Goal: Information Seeking & Learning: Learn about a topic

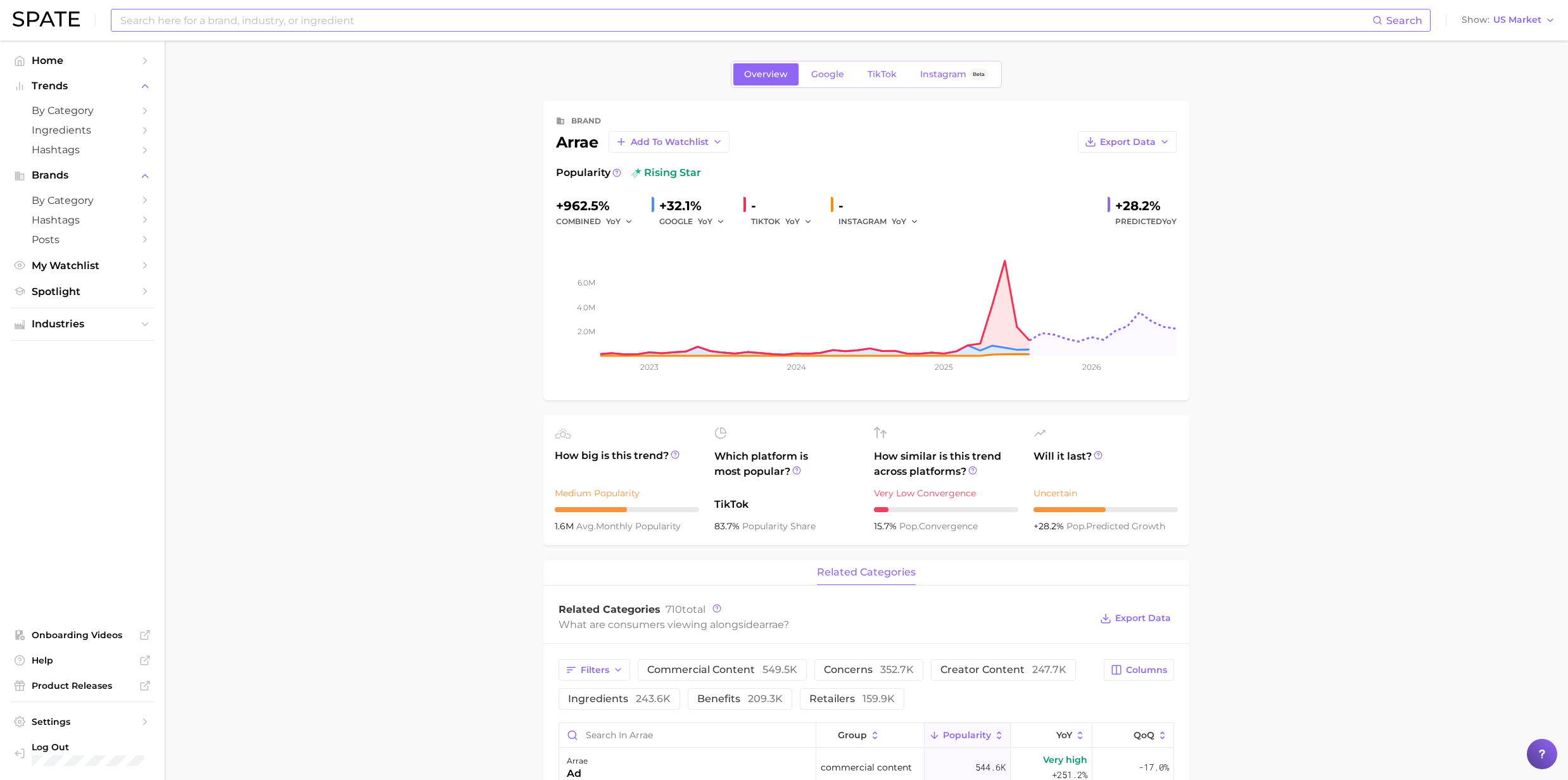
click at [235, 23] on input at bounding box center [746, 20] width 1253 height 21
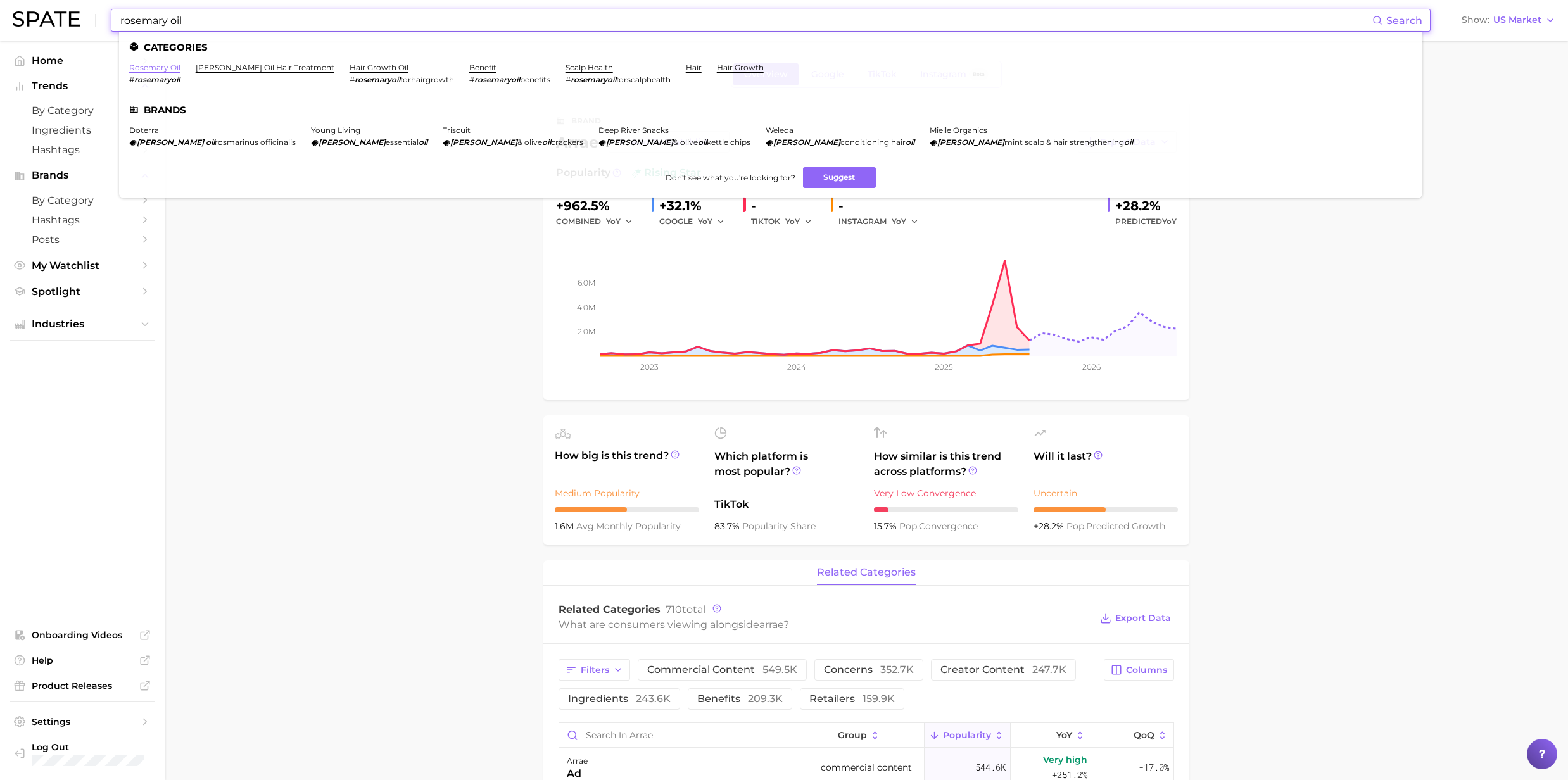
type input "rosemary oil"
click at [139, 65] on link "rosemary oil" at bounding box center [155, 67] width 51 height 9
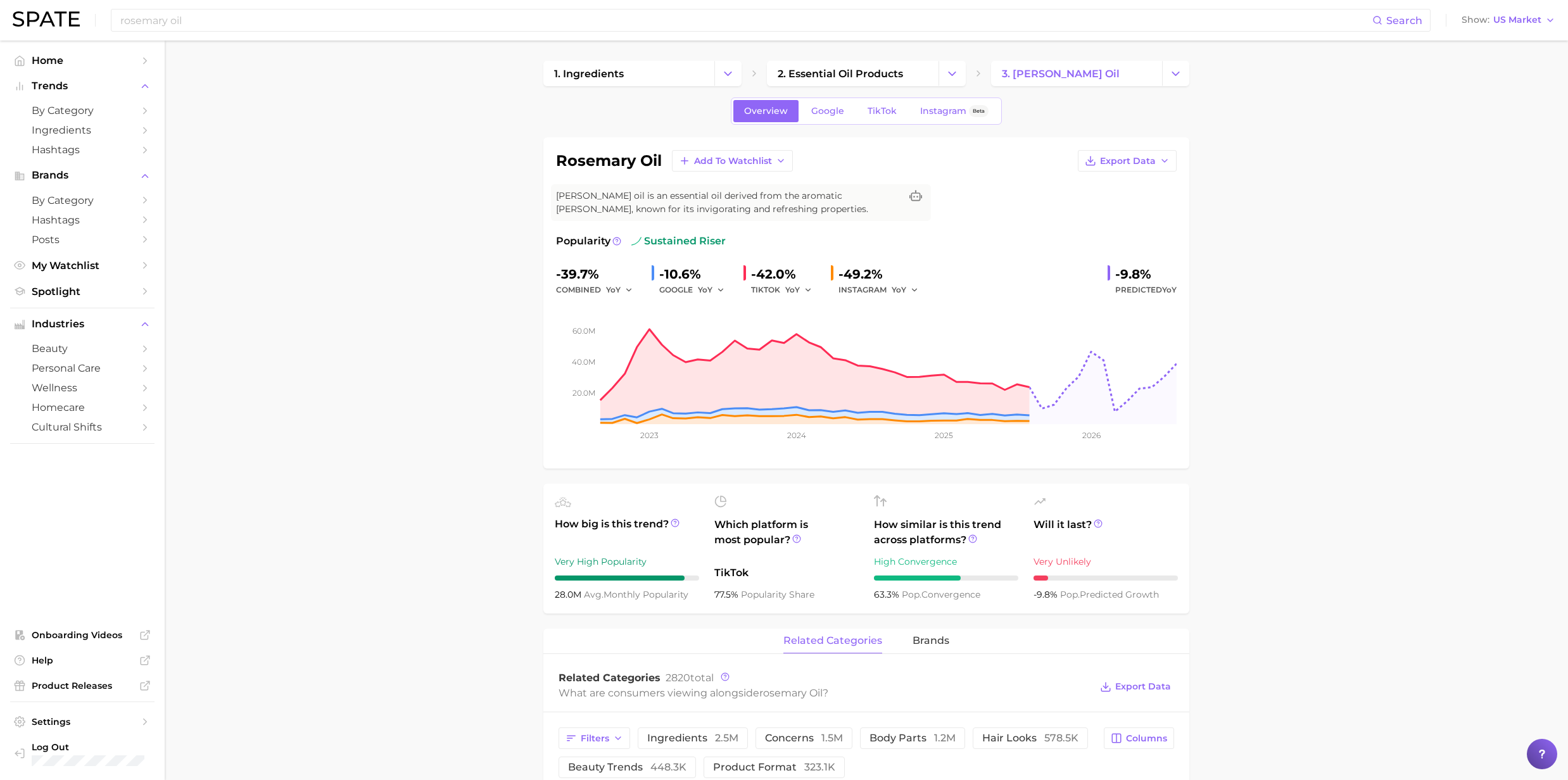
click at [218, 32] on div "[PERSON_NAME] oil Search Show US Market" at bounding box center [784, 20] width 1543 height 41
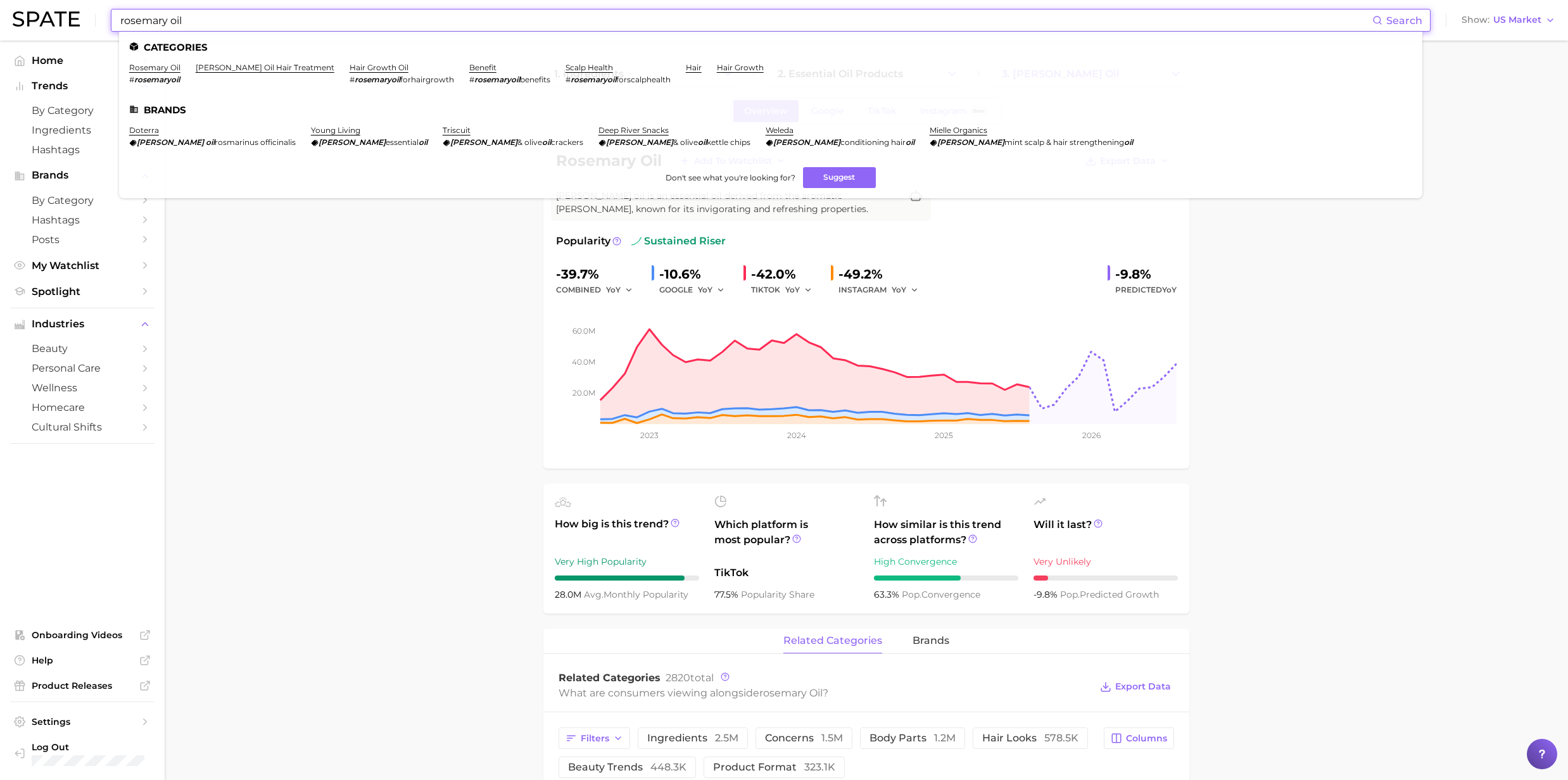
click at [195, 21] on input "rosemary oil" at bounding box center [746, 20] width 1253 height 21
click at [259, 71] on link "[PERSON_NAME] oil hair treatment" at bounding box center [265, 67] width 139 height 9
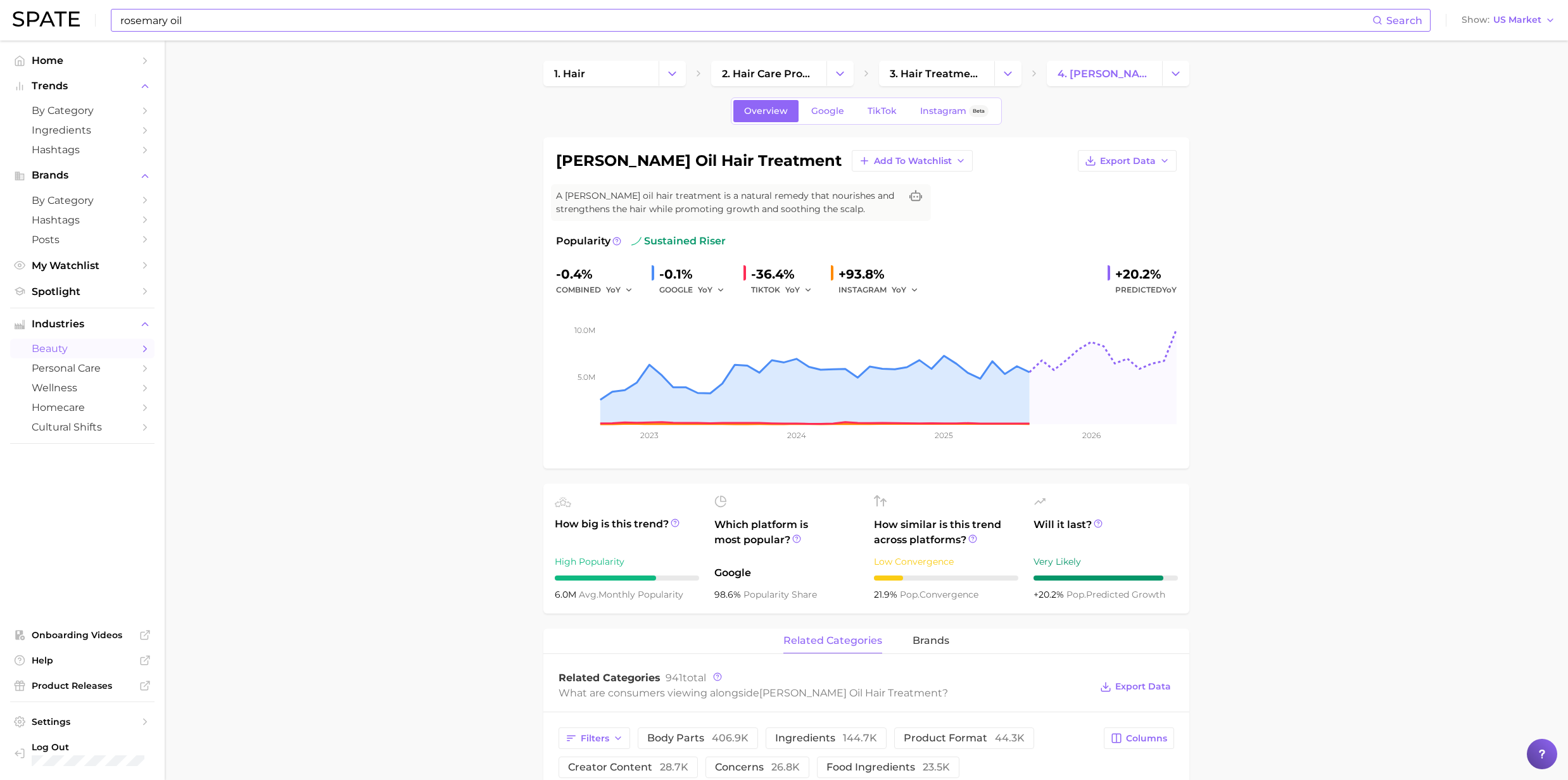
click at [209, 10] on input "rosemary oil" at bounding box center [746, 20] width 1253 height 21
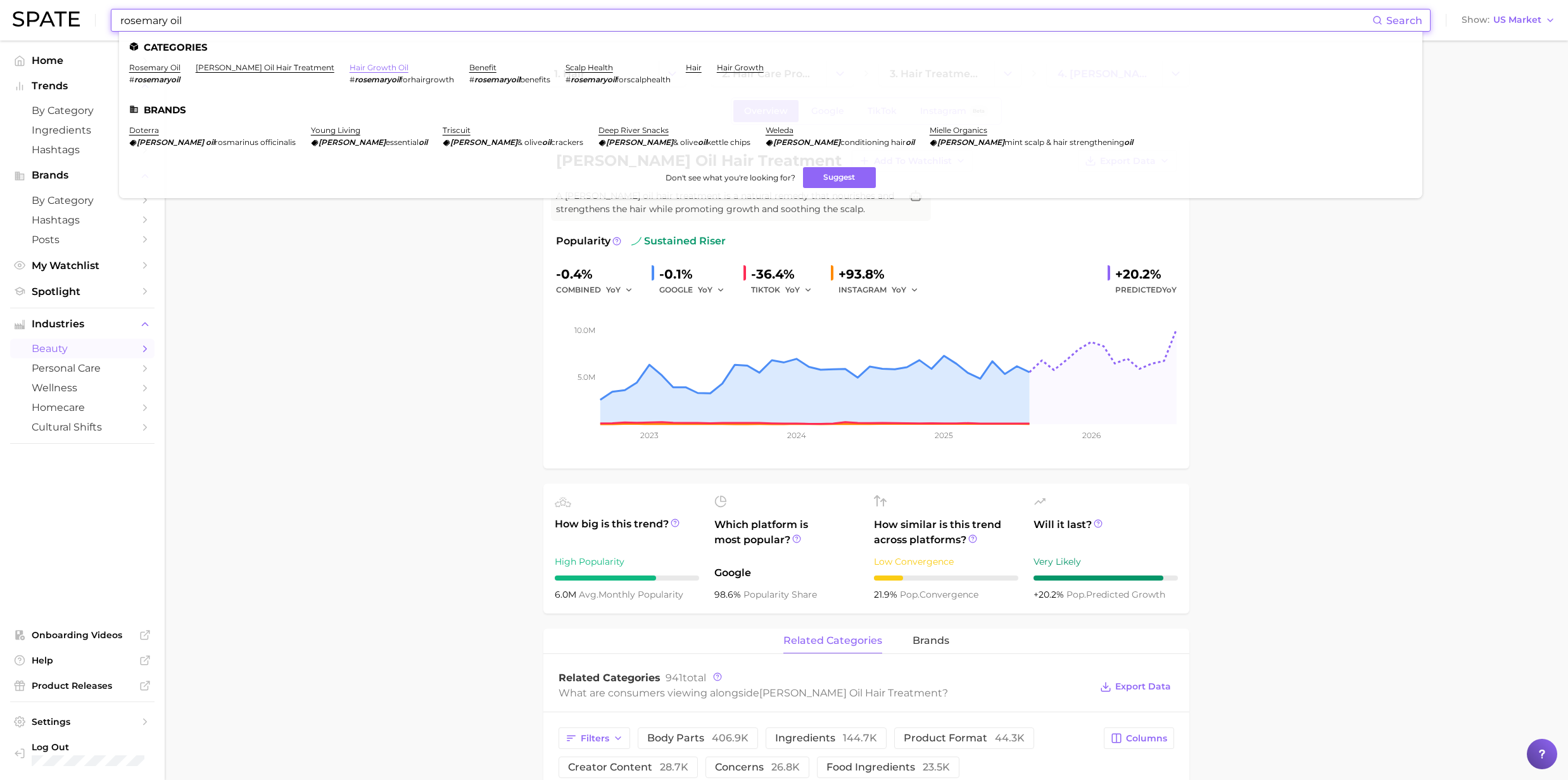
click at [368, 67] on link "hair growth oil" at bounding box center [379, 67] width 59 height 9
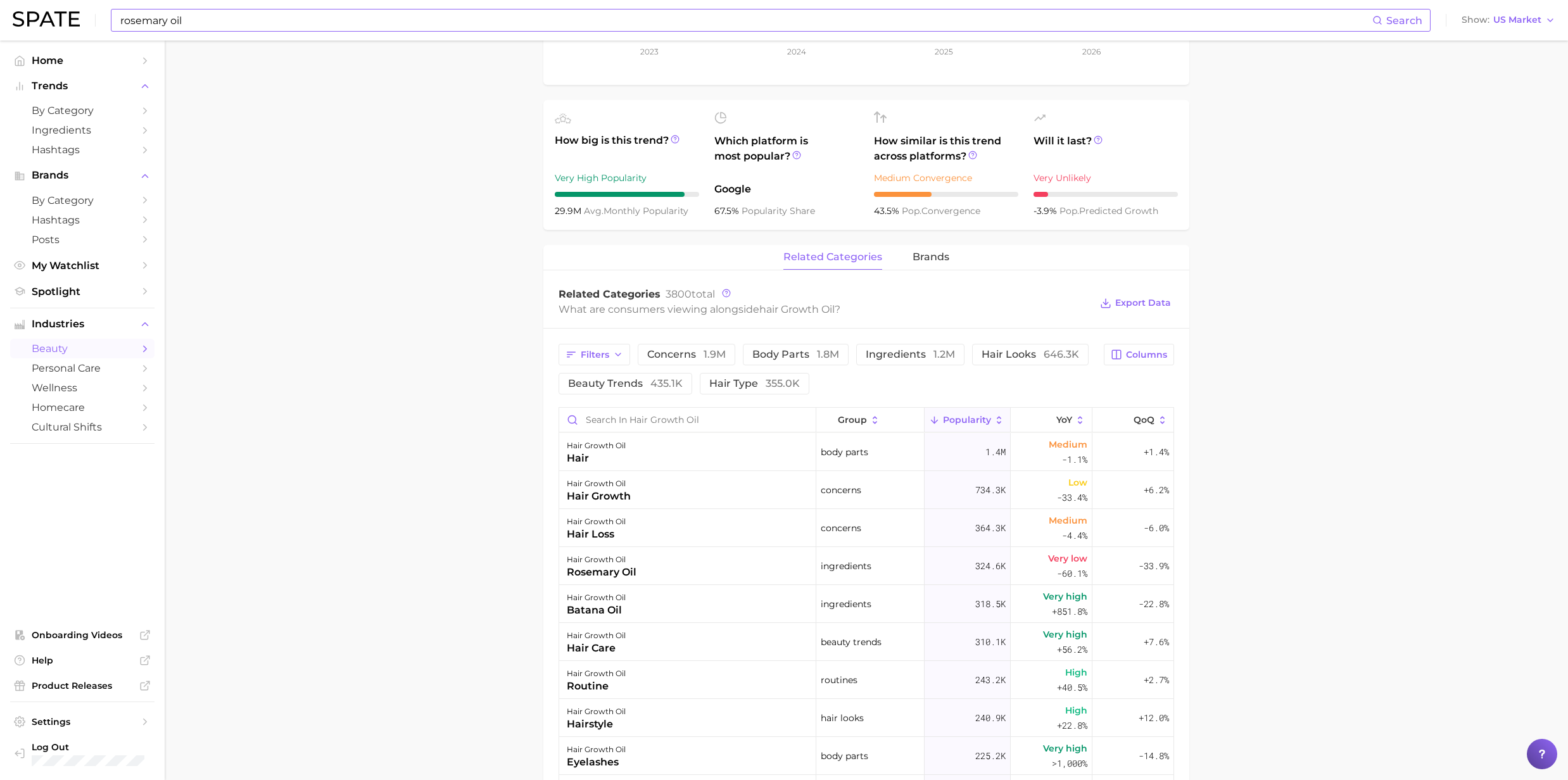
scroll to position [422, 0]
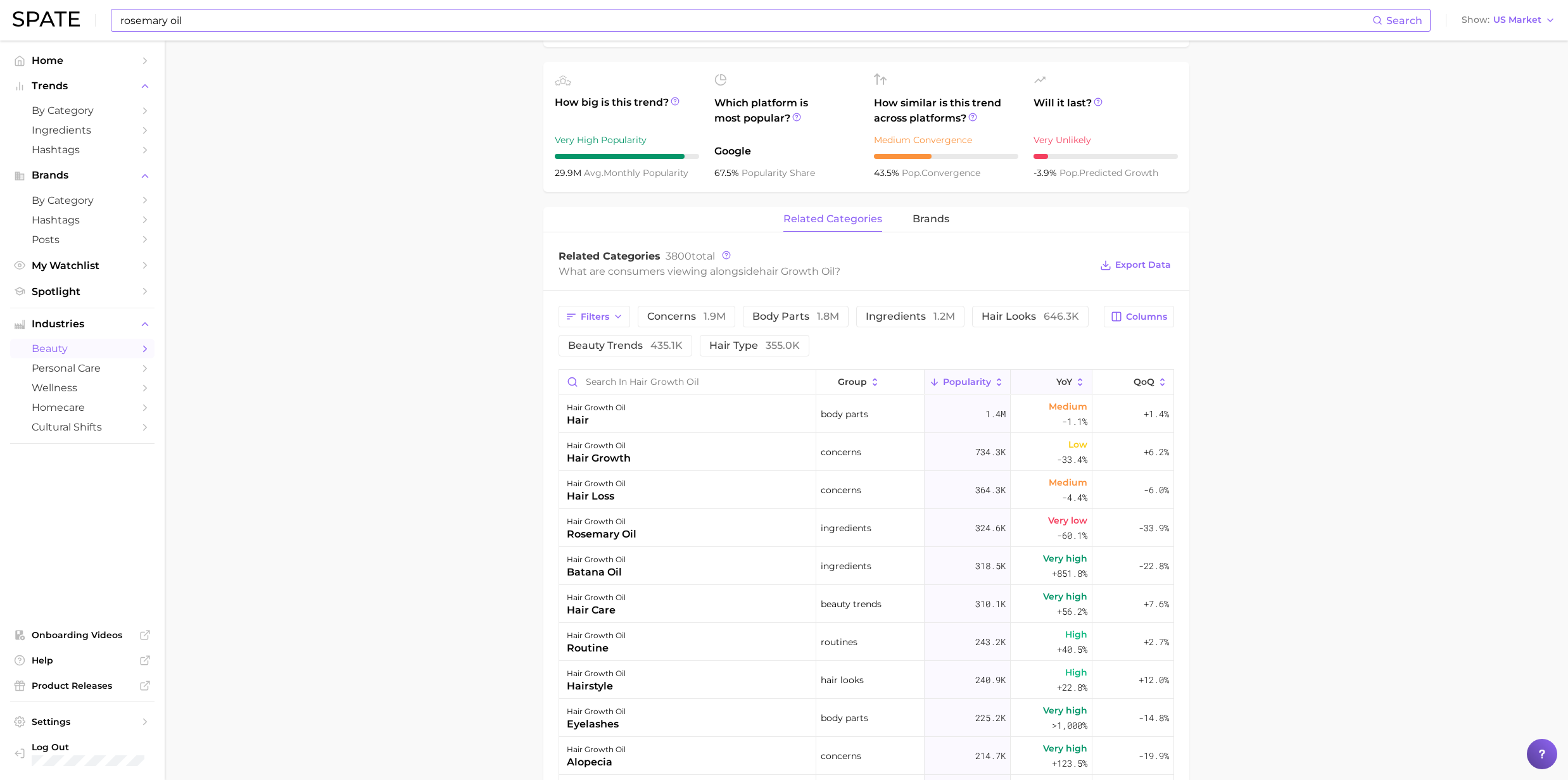
click at [1079, 381] on icon at bounding box center [1081, 381] width 5 height 7
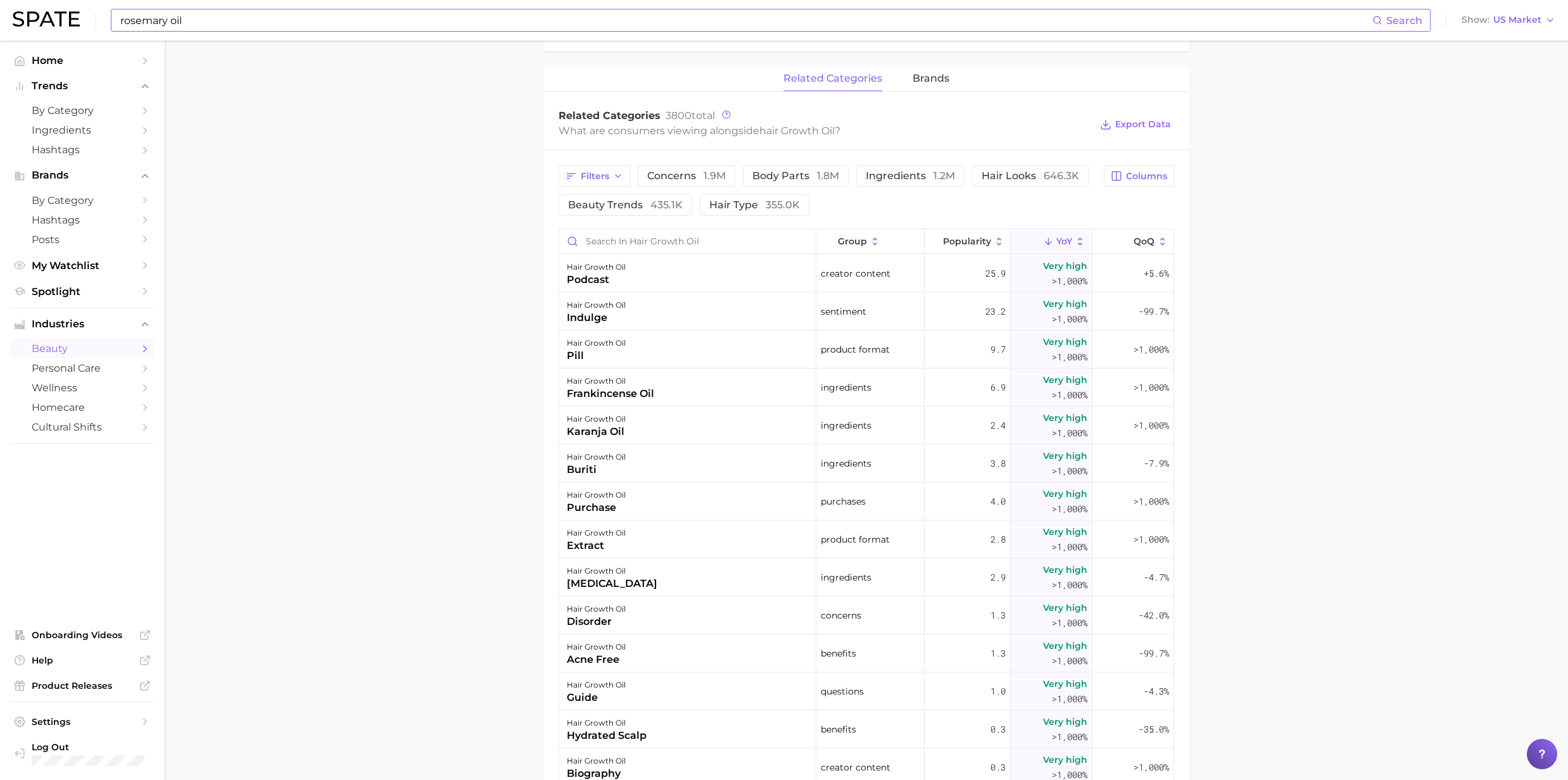
scroll to position [169, 0]
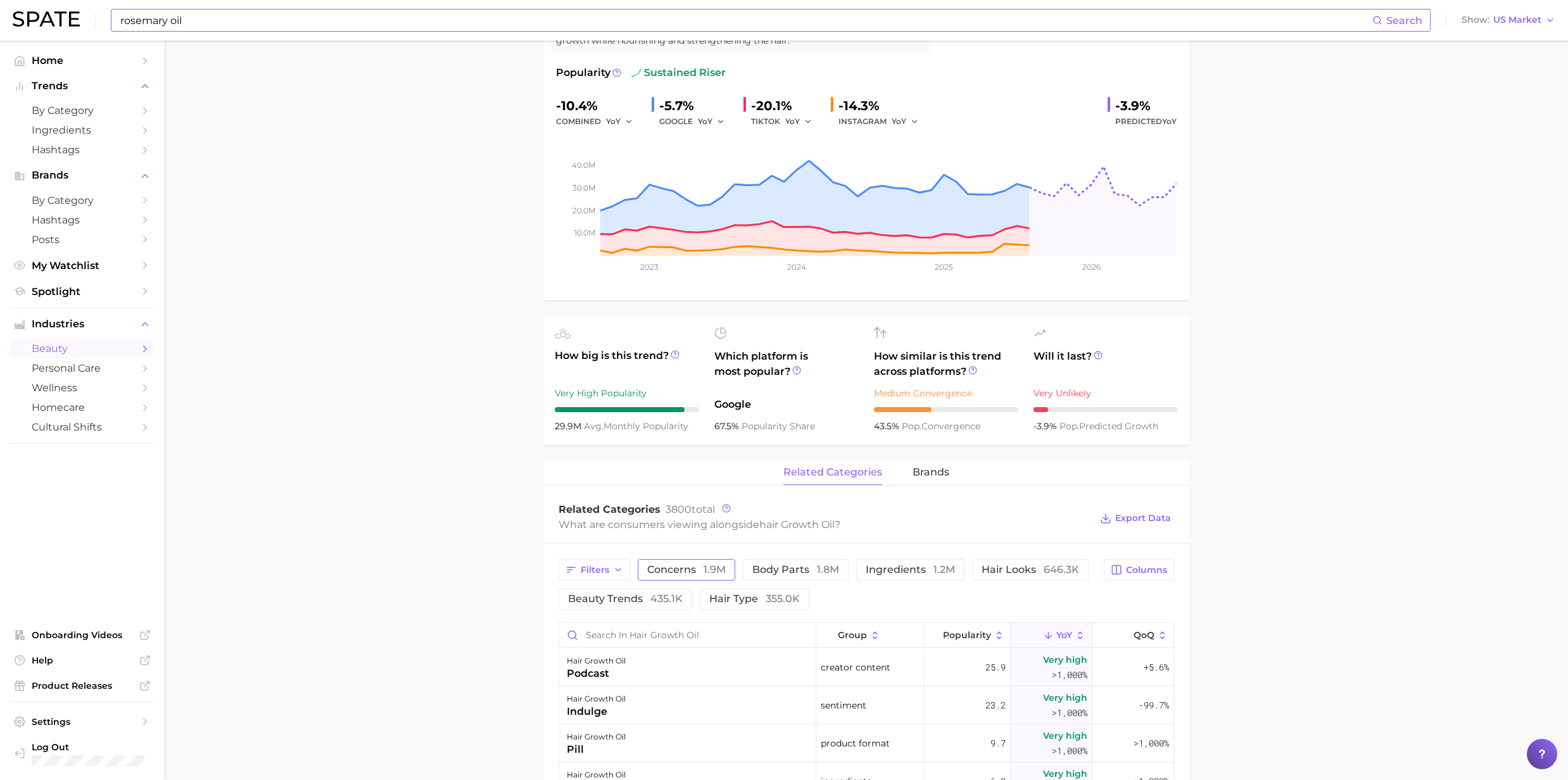
click at [706, 573] on span "1.9m" at bounding box center [714, 570] width 22 height 12
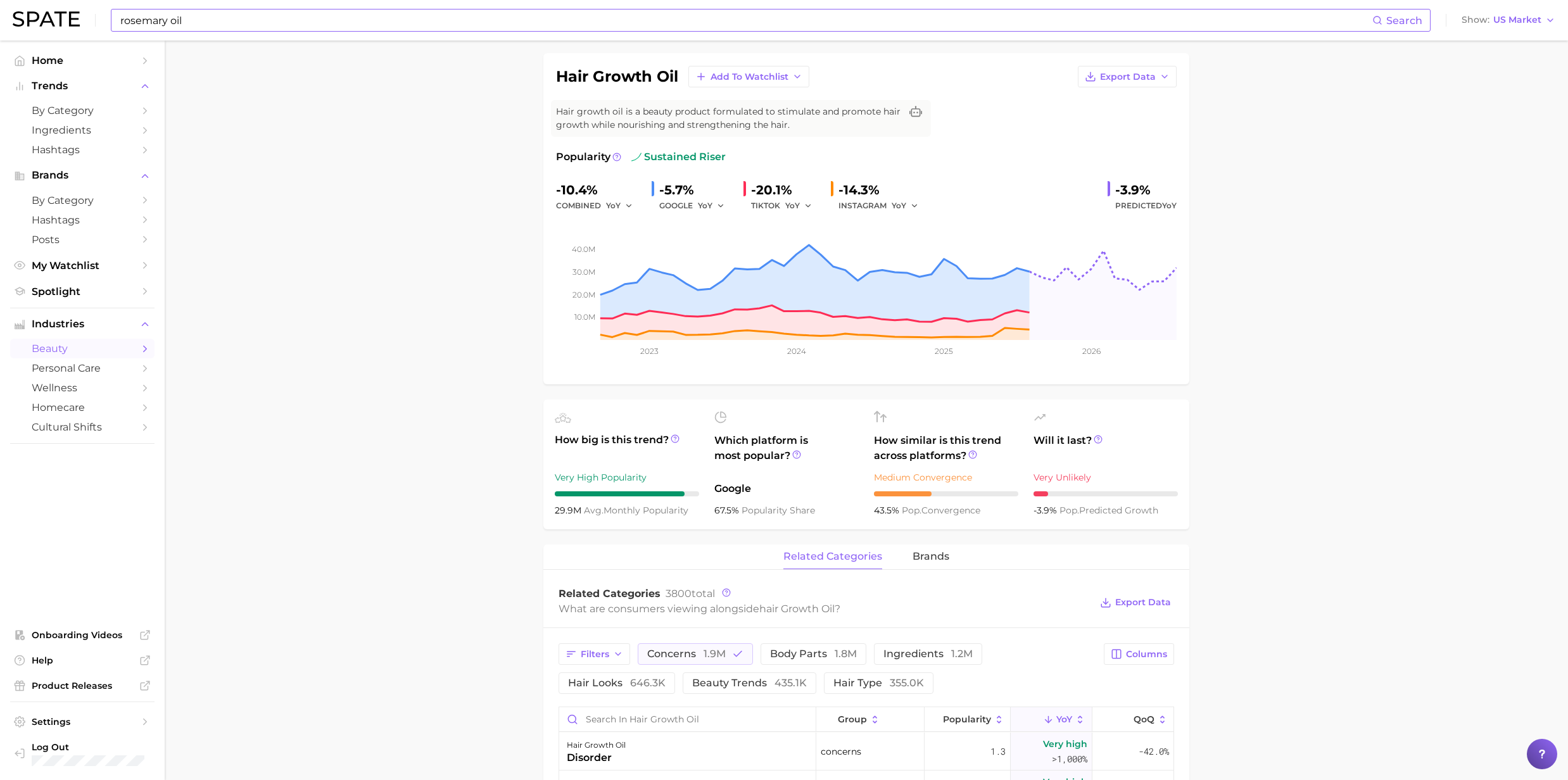
scroll to position [0, 0]
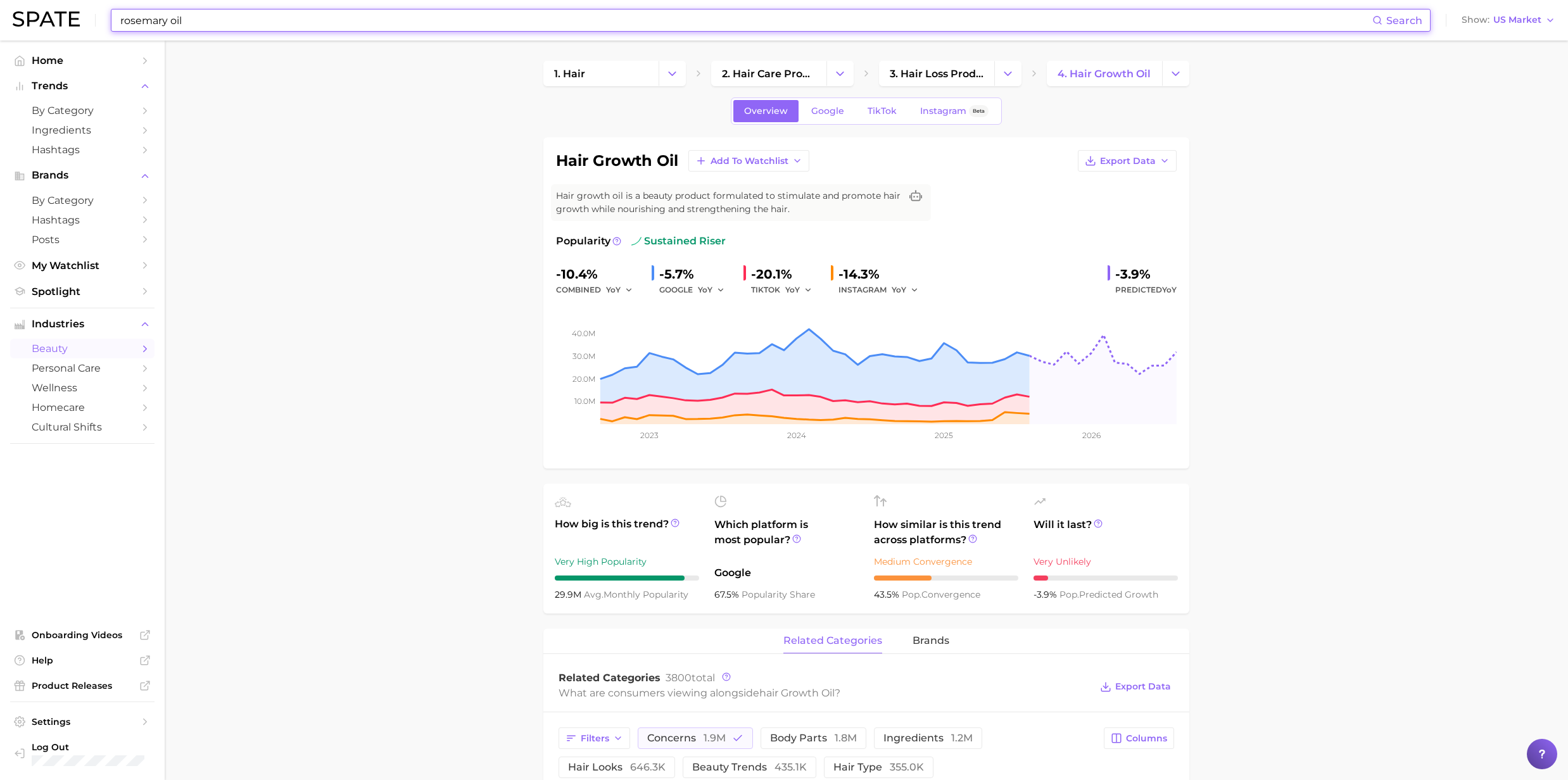
click at [186, 23] on input "rosemary oil" at bounding box center [746, 20] width 1253 height 21
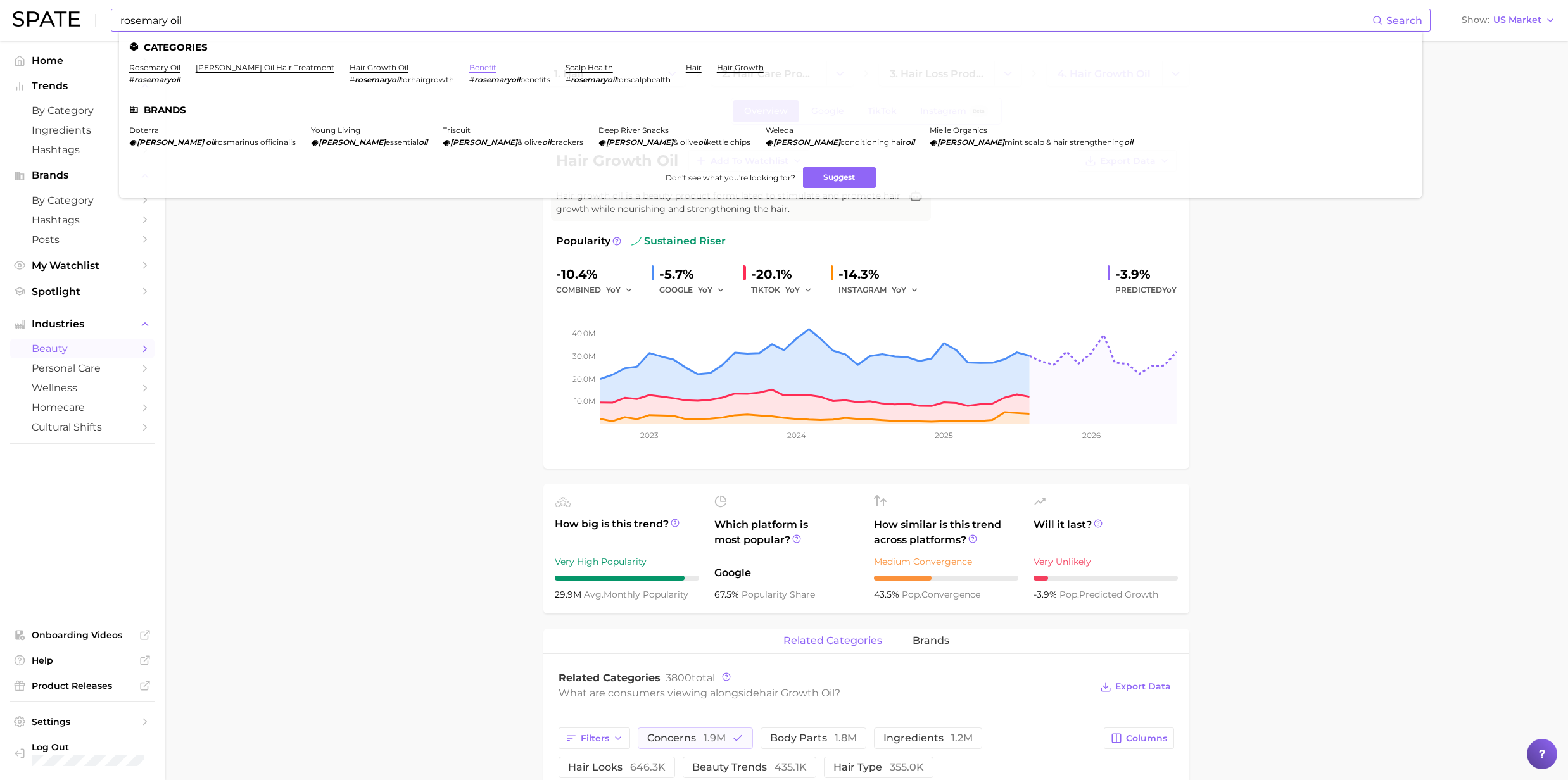
click at [469, 70] on link "benefit" at bounding box center [482, 67] width 27 height 9
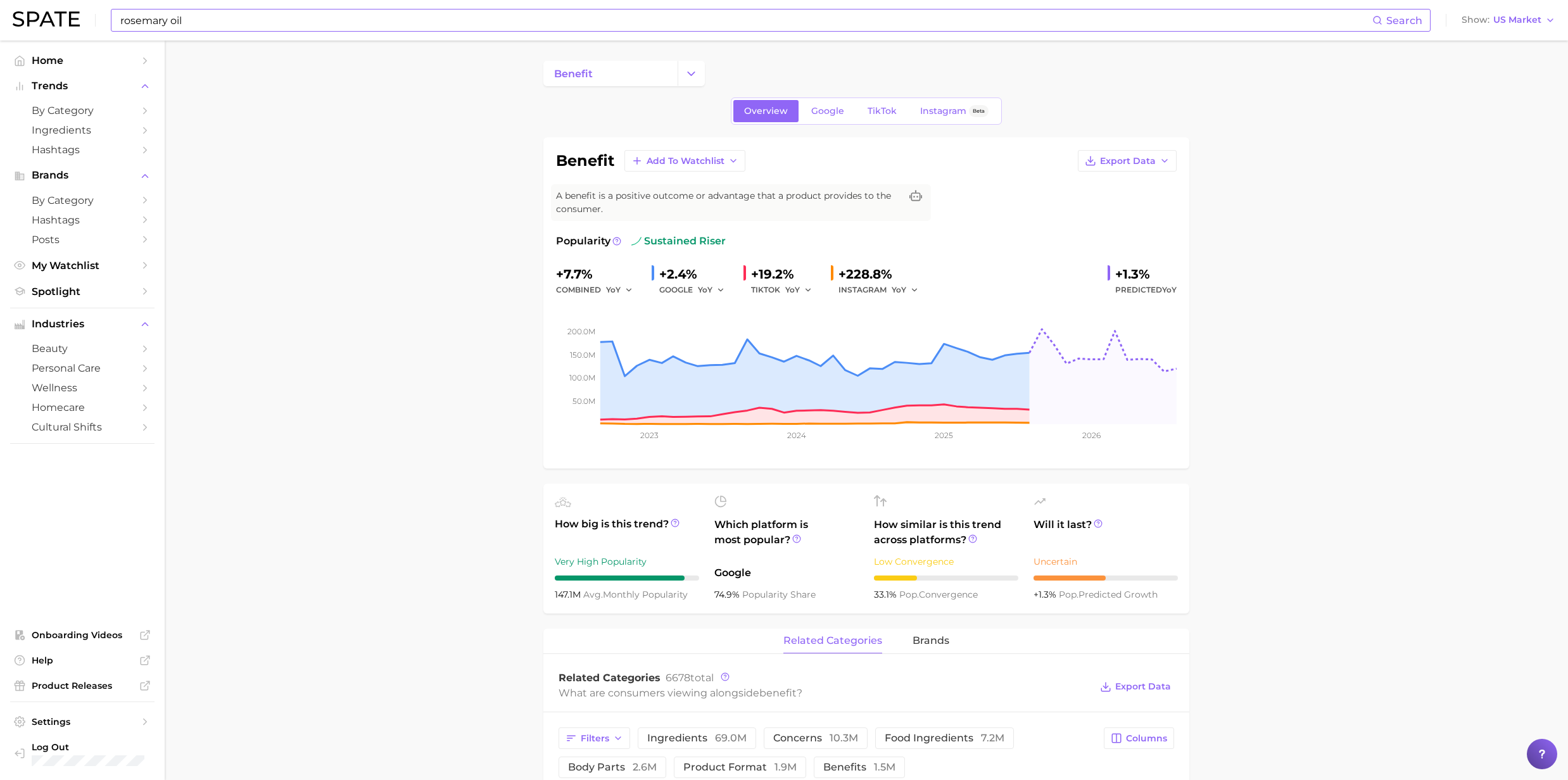
click at [395, 33] on div "[PERSON_NAME] oil Search Show US Market" at bounding box center [784, 20] width 1543 height 41
click at [347, 25] on input "rosemary oil" at bounding box center [746, 20] width 1253 height 21
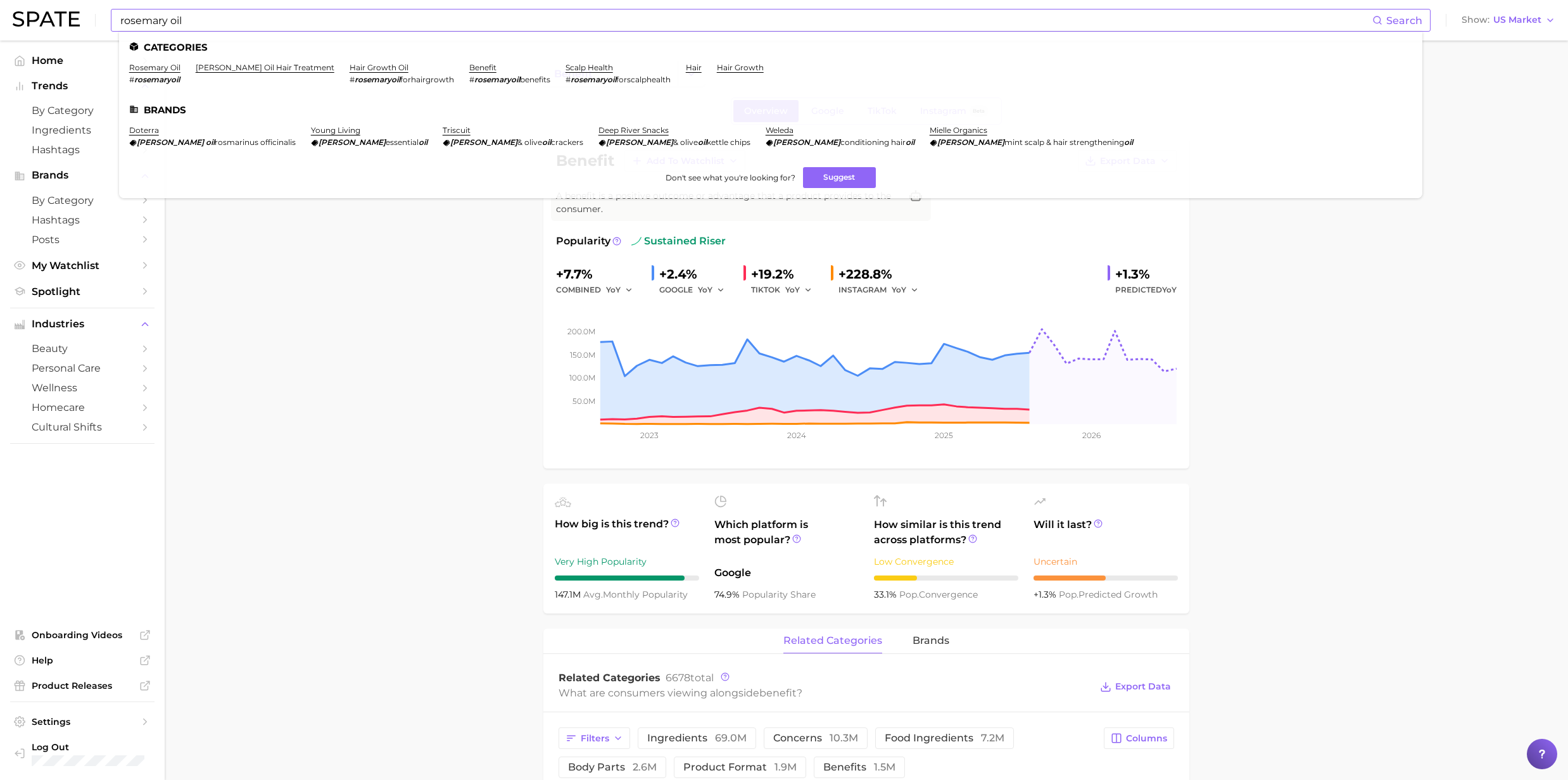
click at [566, 72] on li "scalp health # rosemaryoil forscalphealth" at bounding box center [618, 73] width 105 height 21
click at [566, 69] on link "scalp health" at bounding box center [589, 67] width 47 height 9
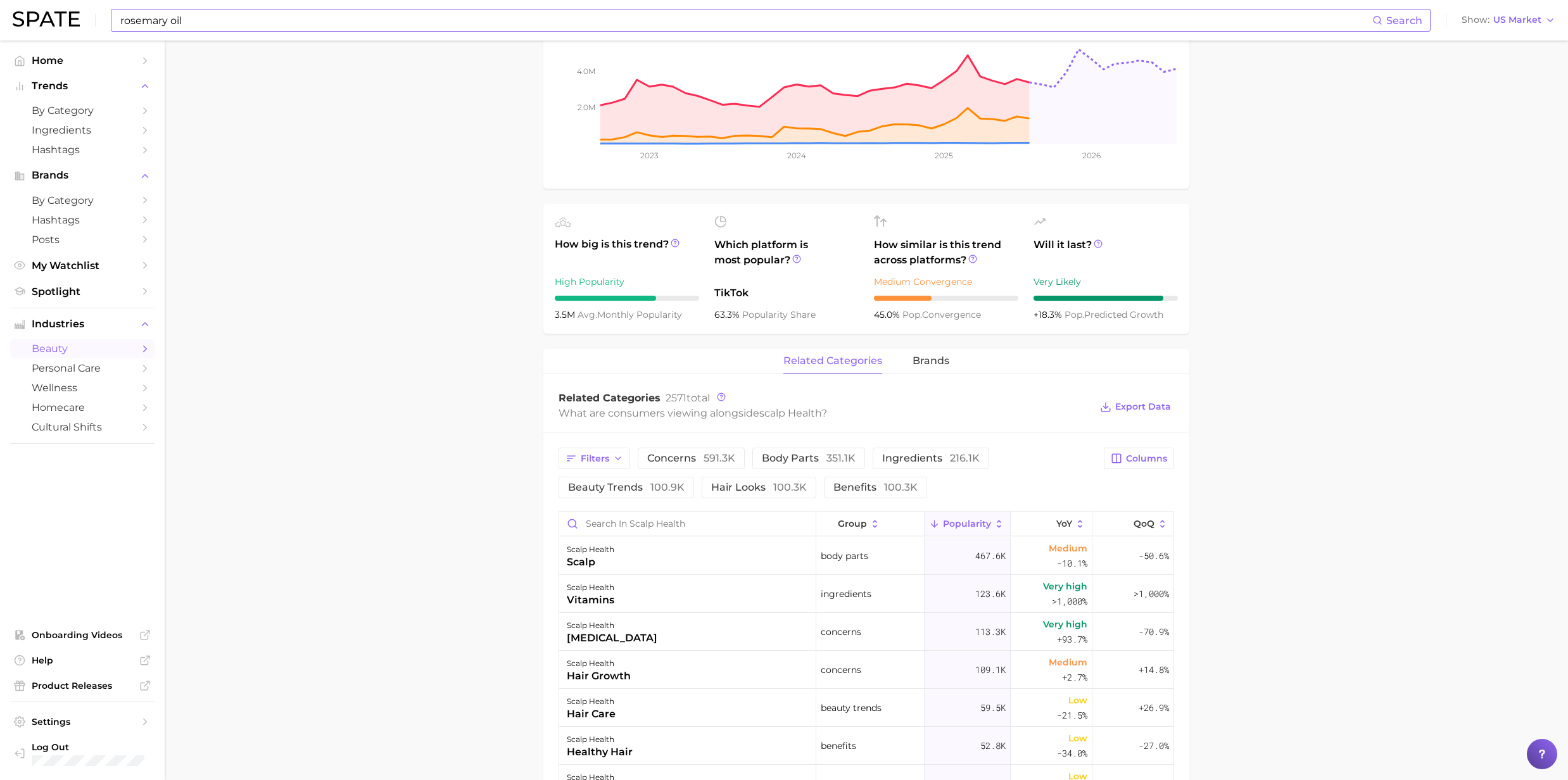
scroll to position [338, 0]
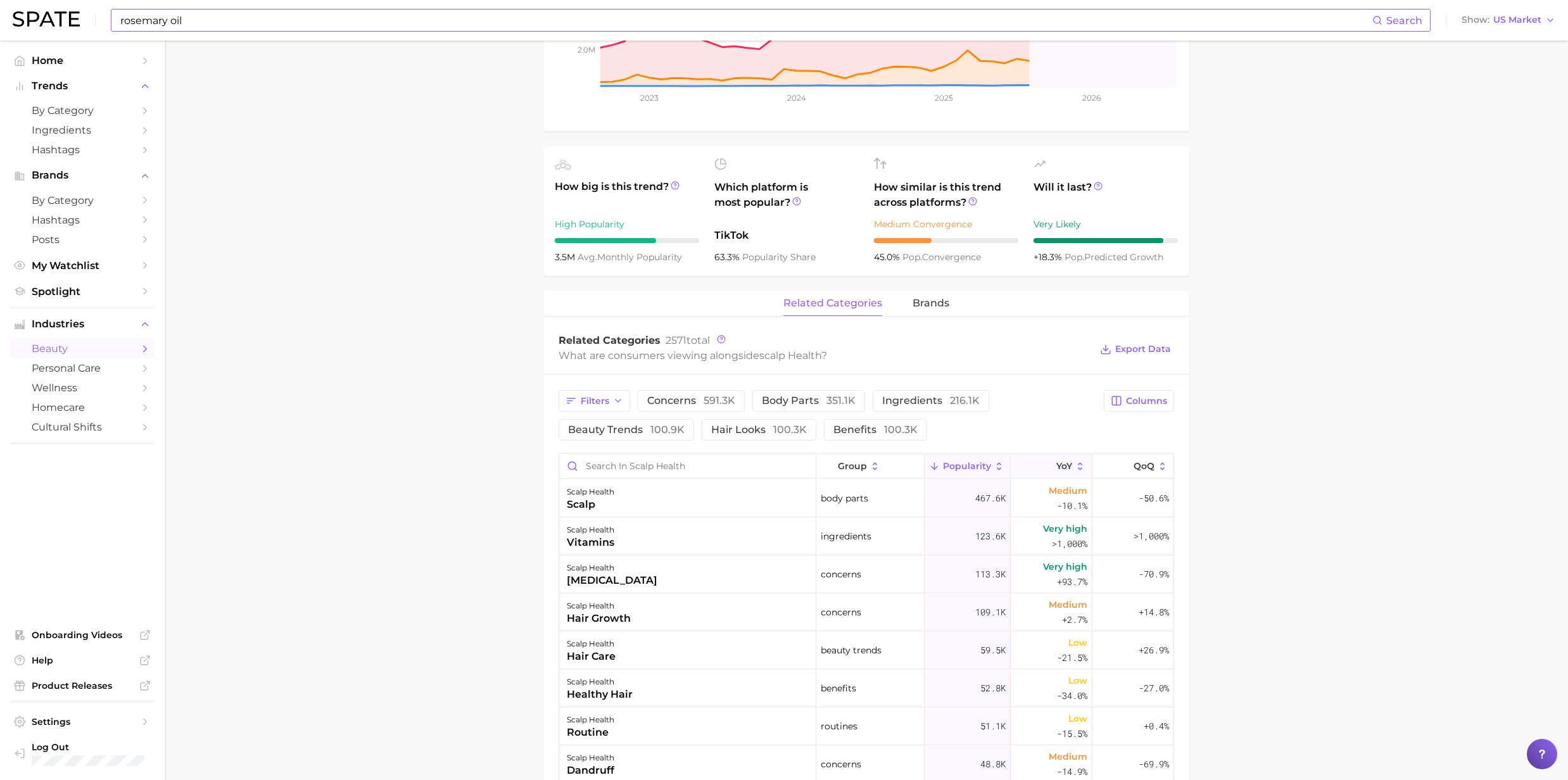
click at [1075, 464] on icon at bounding box center [1080, 466] width 11 height 11
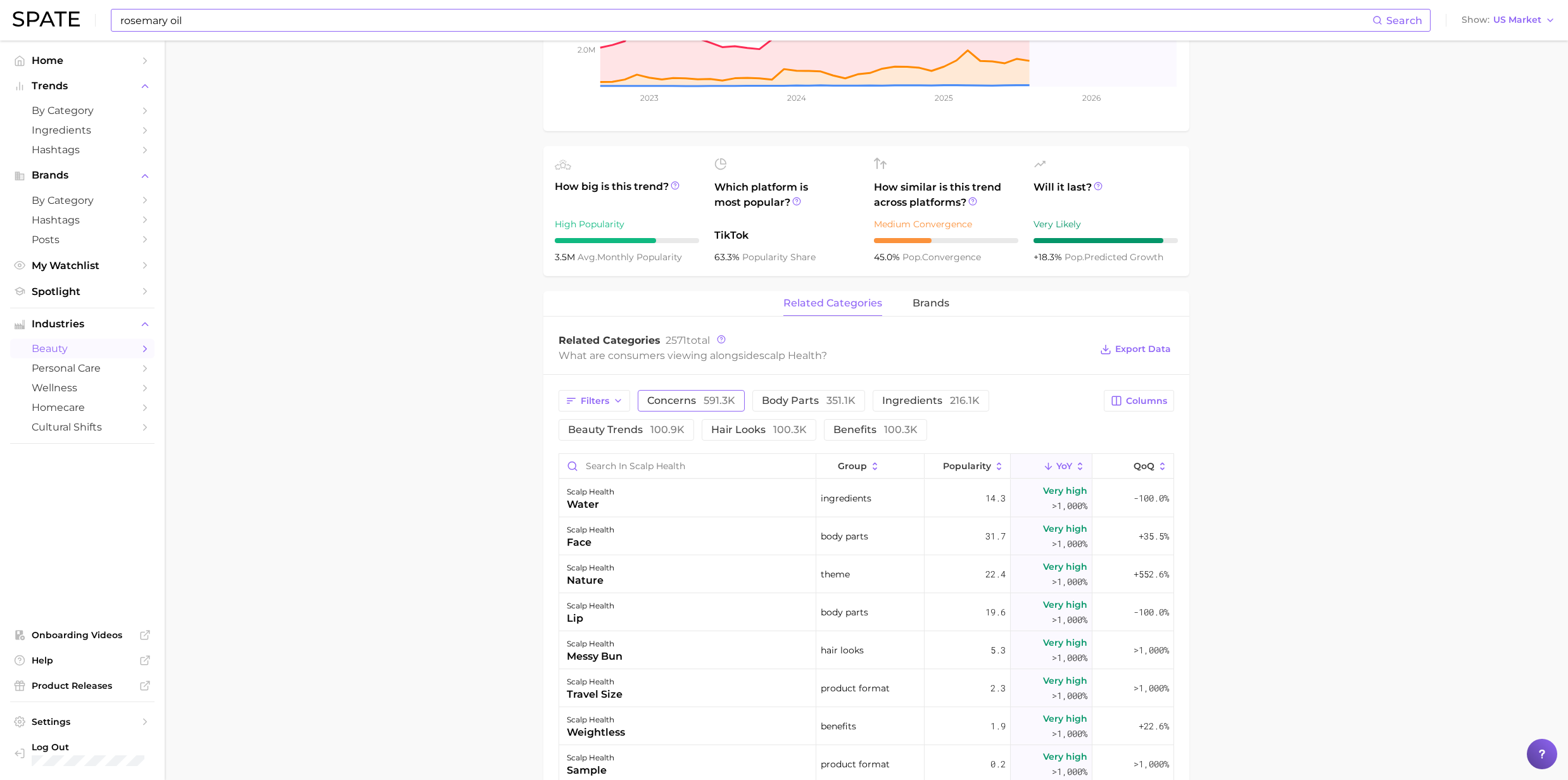
click at [680, 405] on span "concerns 591.3k" at bounding box center [691, 400] width 88 height 10
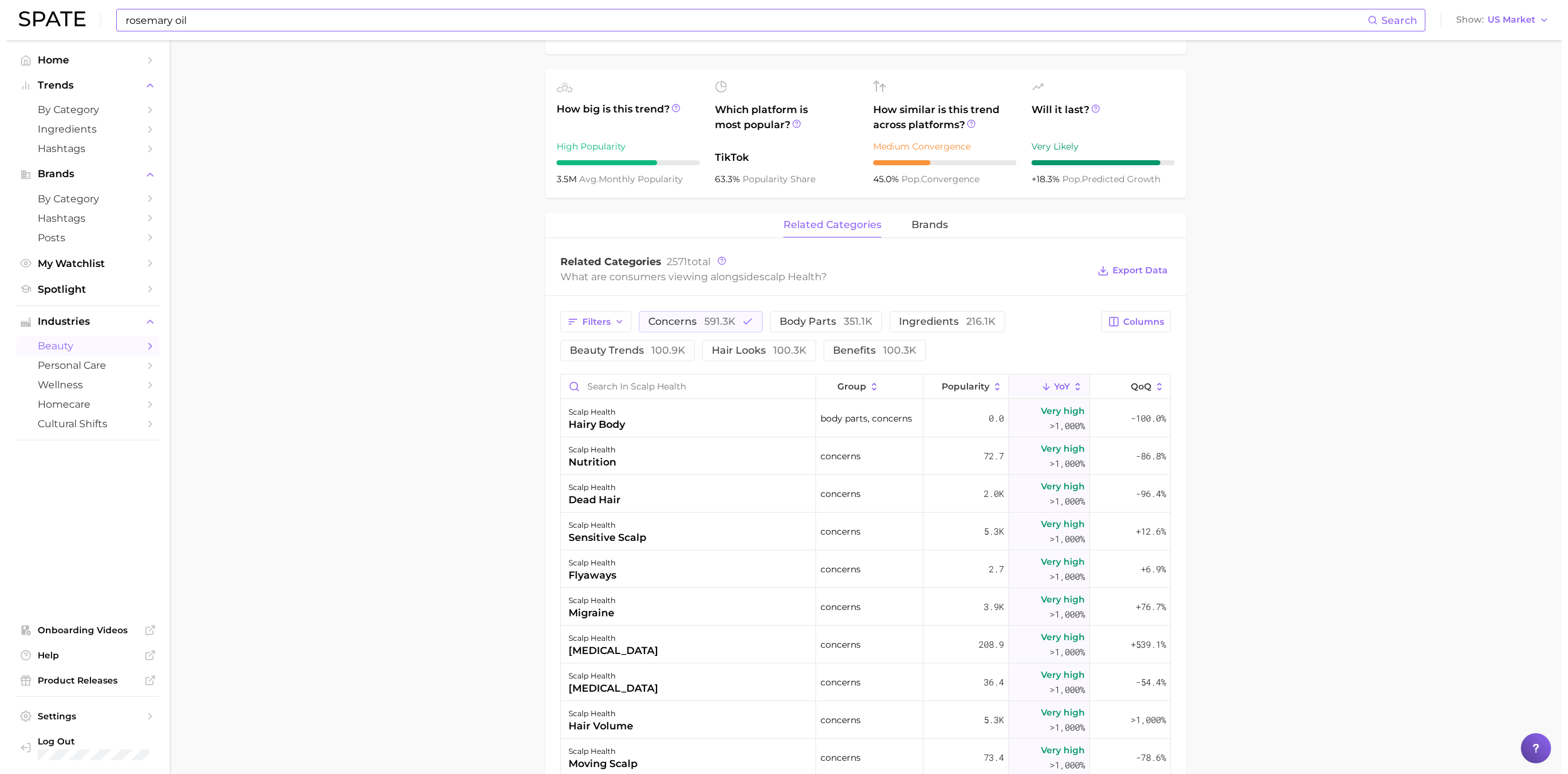
scroll to position [586, 0]
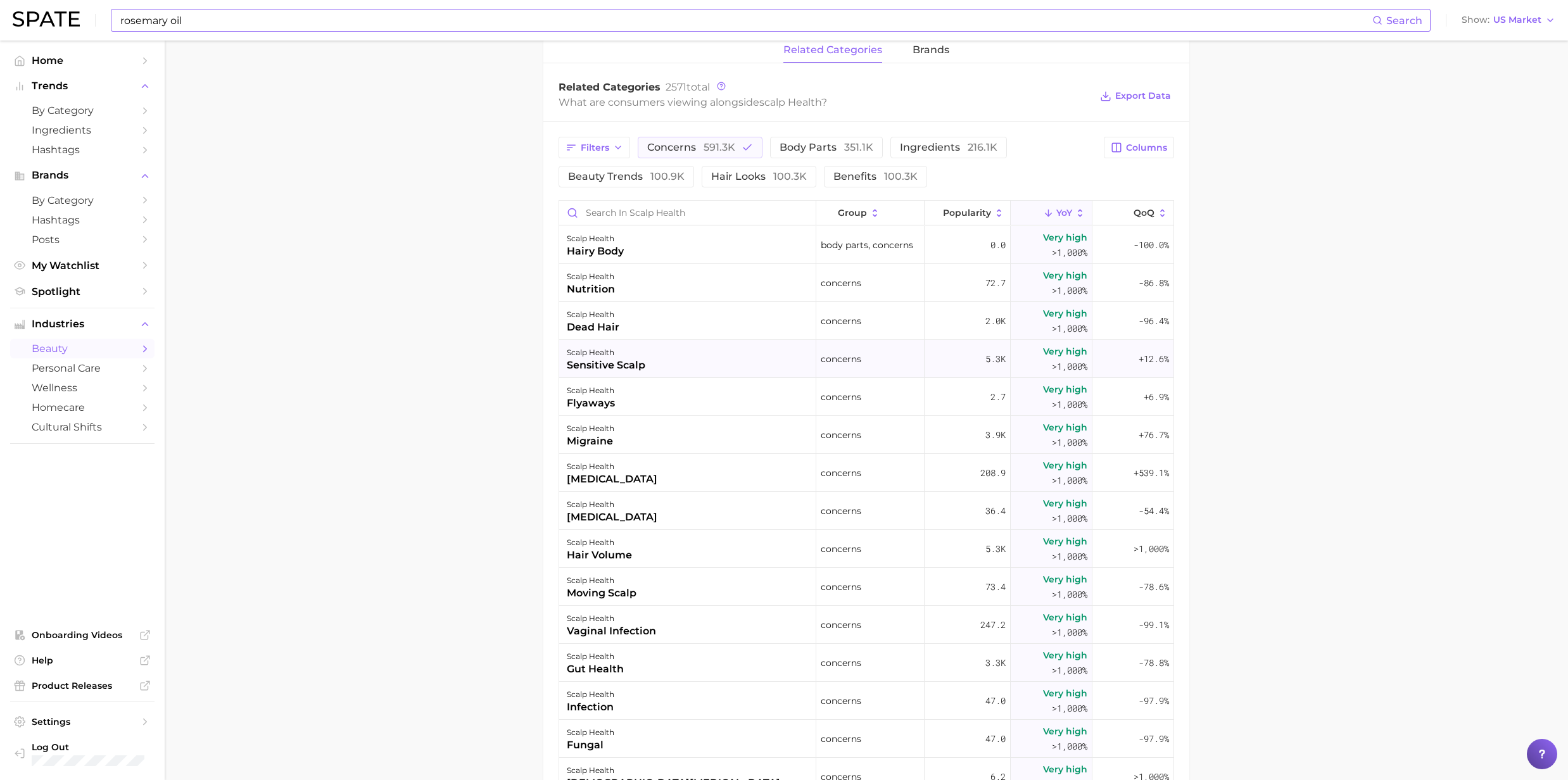
click at [570, 368] on div "sensitive scalp" at bounding box center [606, 365] width 79 height 15
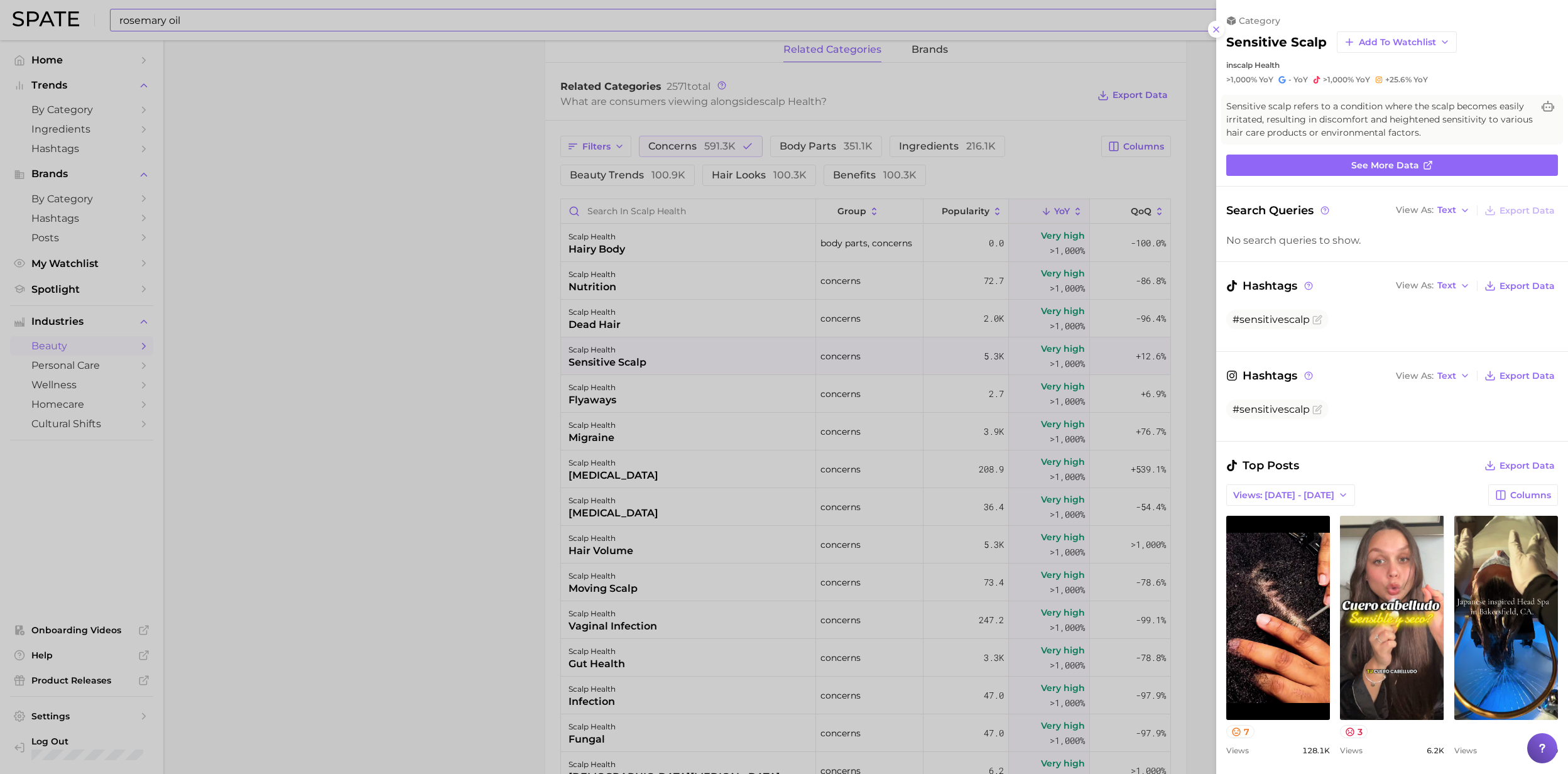
scroll to position [0, 0]
click at [583, 285] on div at bounding box center [784, 387] width 1568 height 774
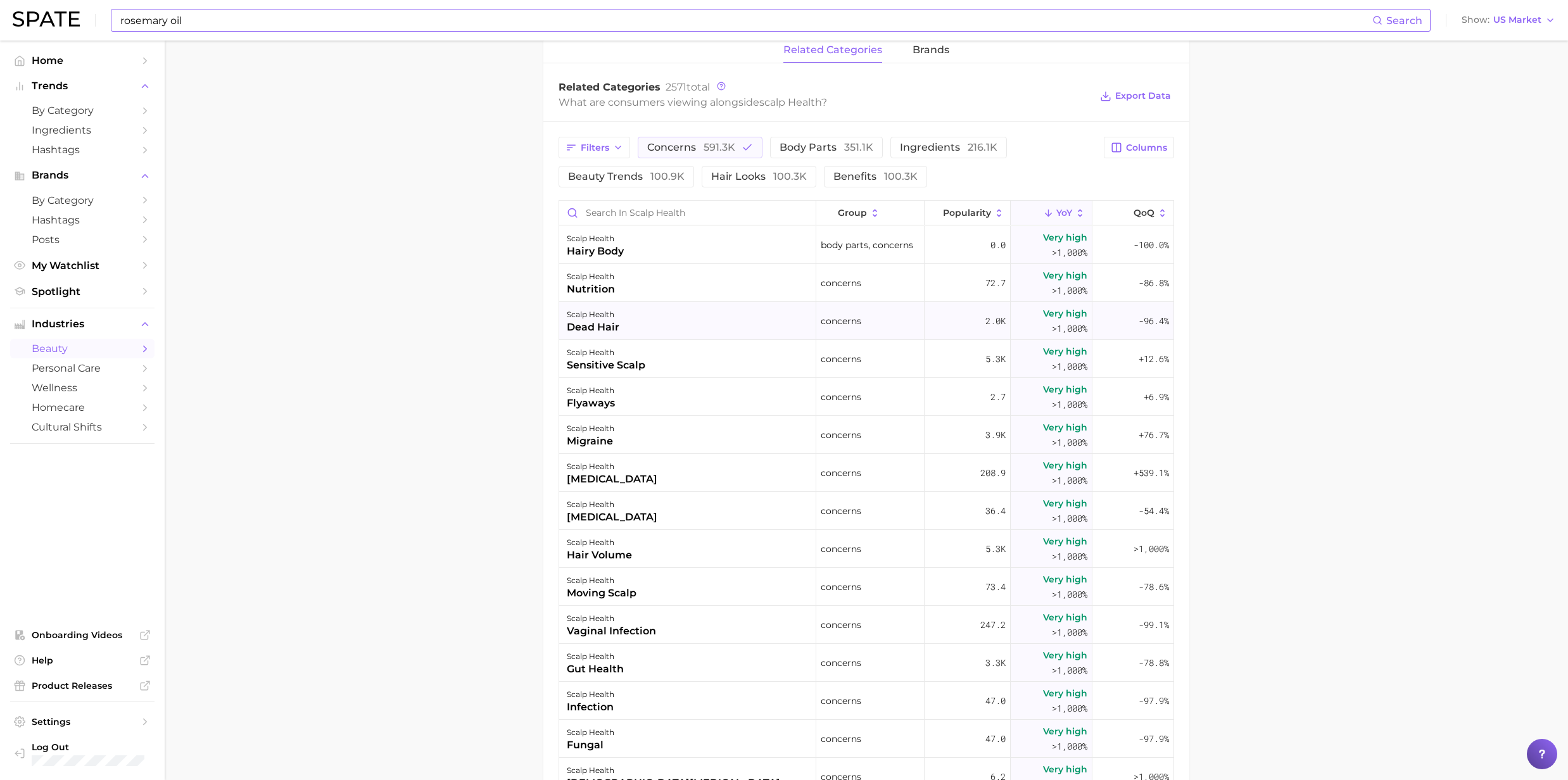
click at [586, 326] on div "dead hair" at bounding box center [593, 327] width 53 height 15
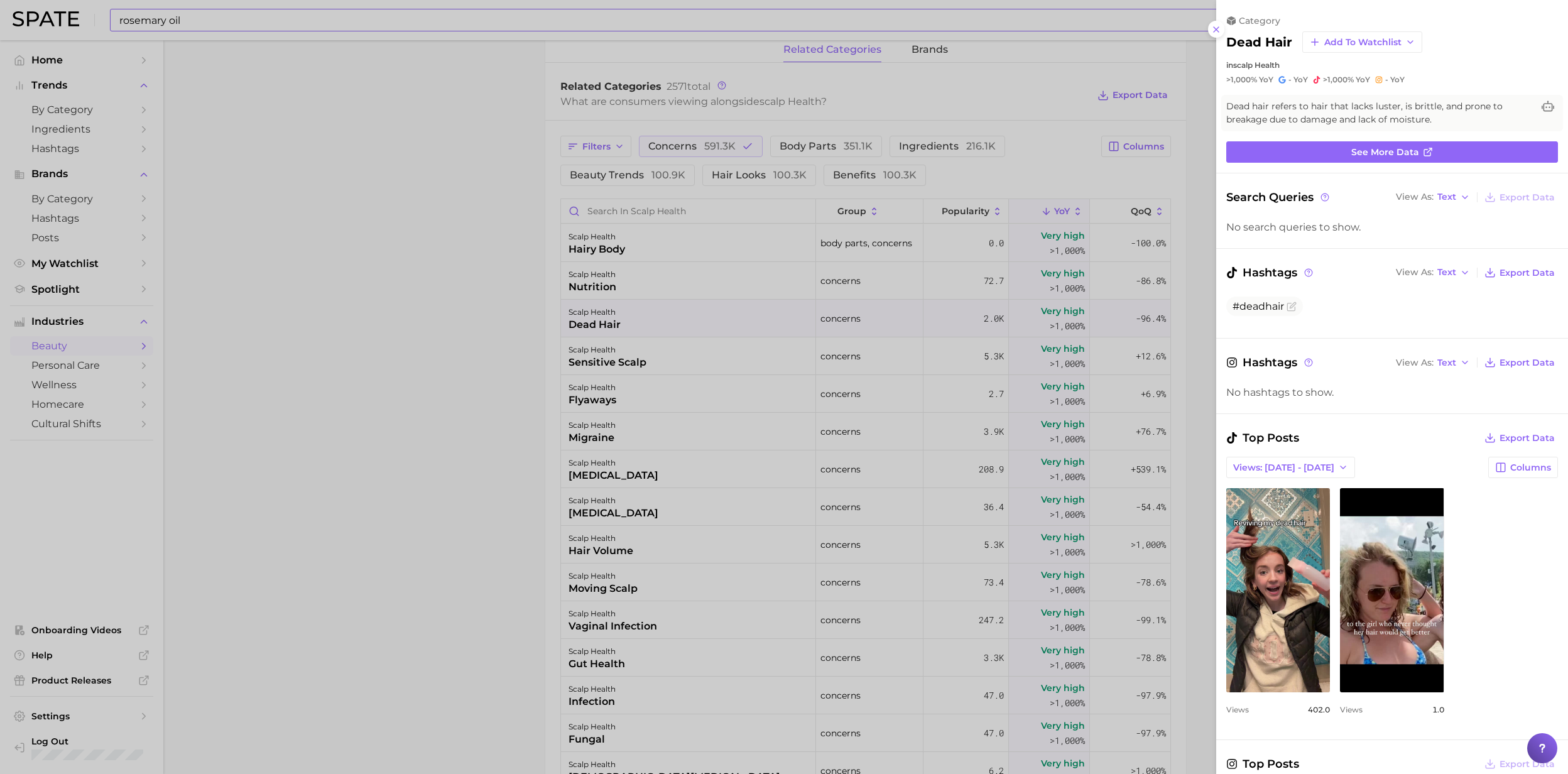
click at [582, 324] on div at bounding box center [784, 387] width 1568 height 774
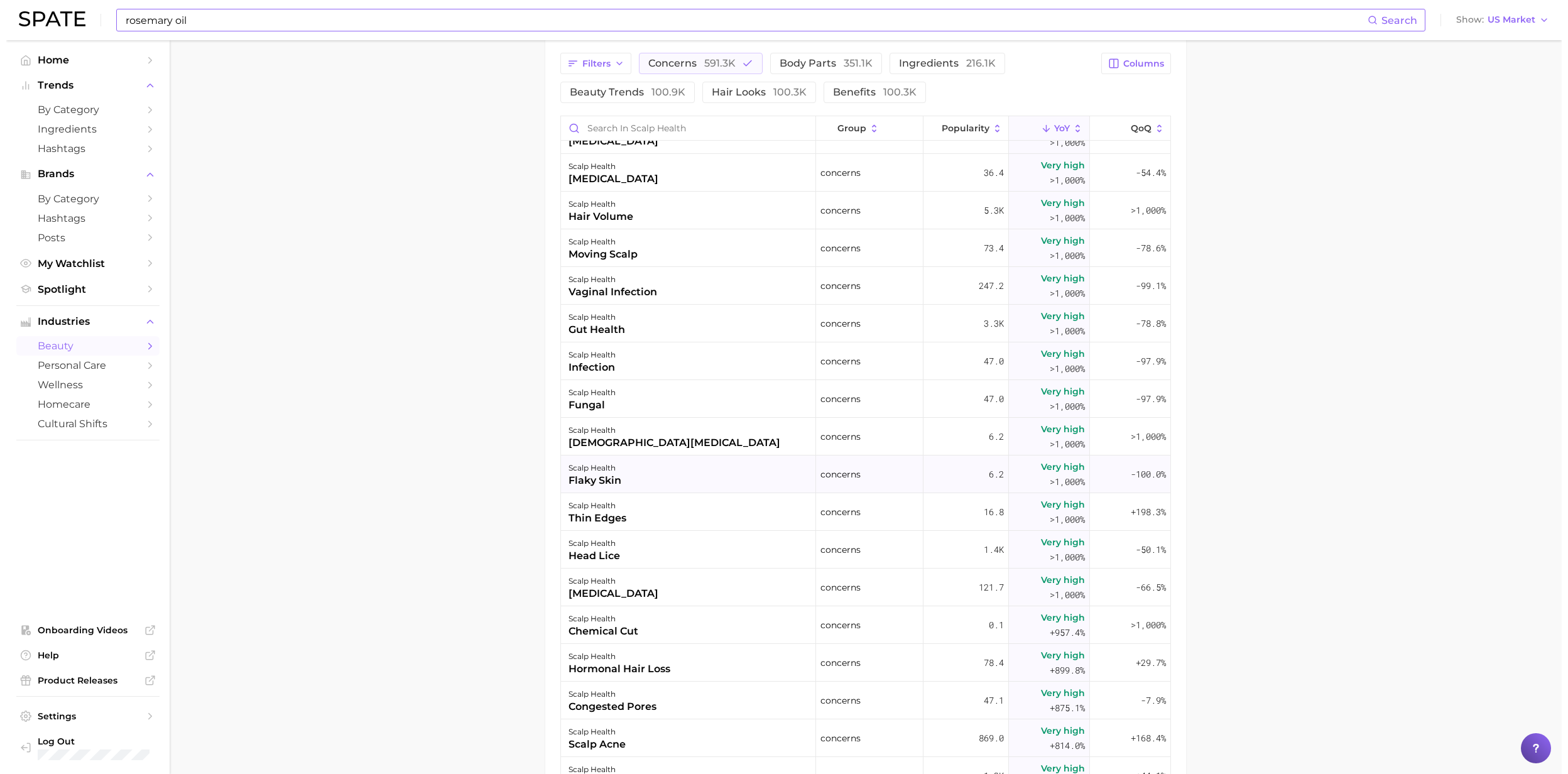
scroll to position [670, 0]
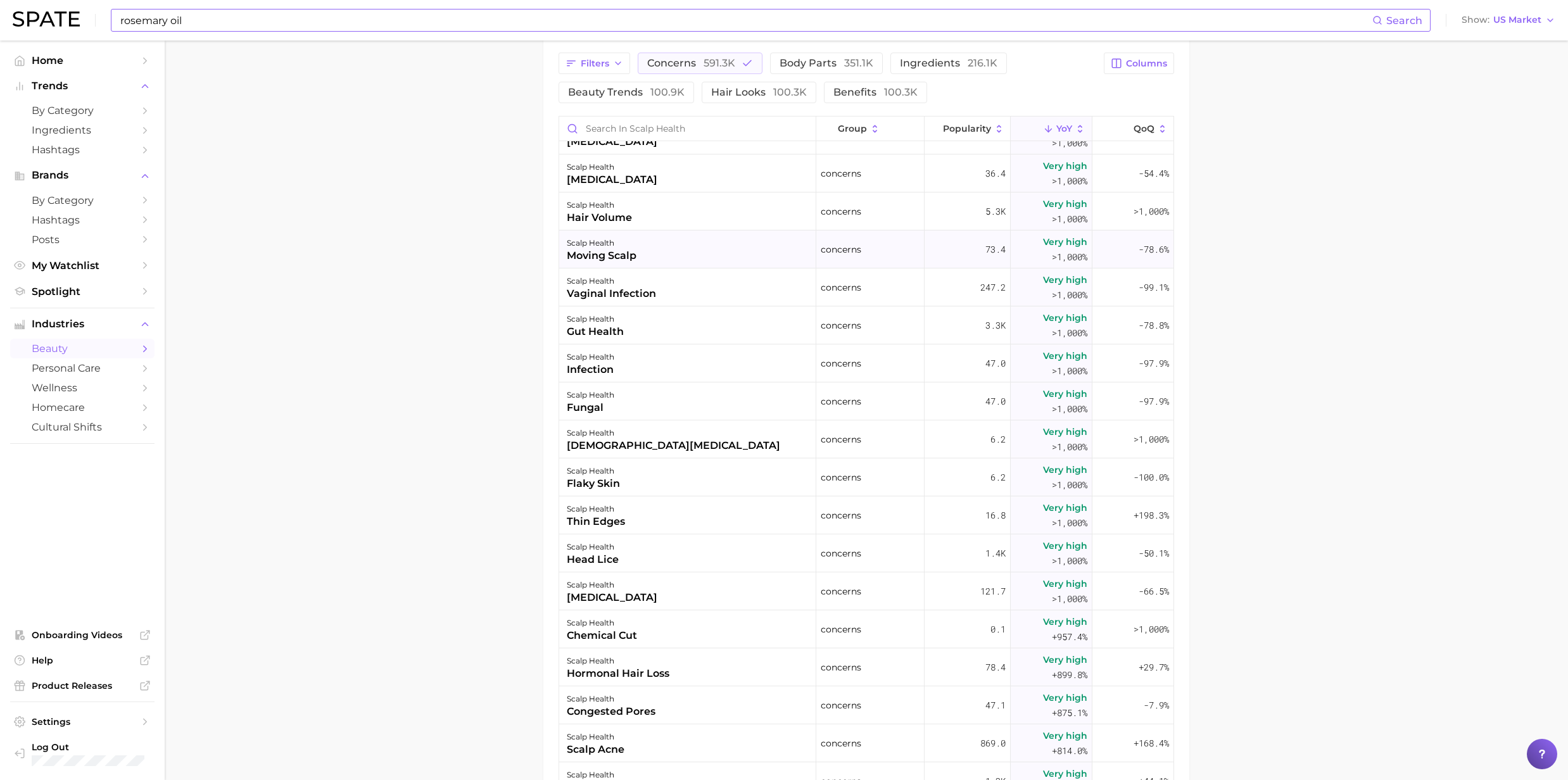
click at [606, 259] on div "moving scalp" at bounding box center [602, 256] width 70 height 15
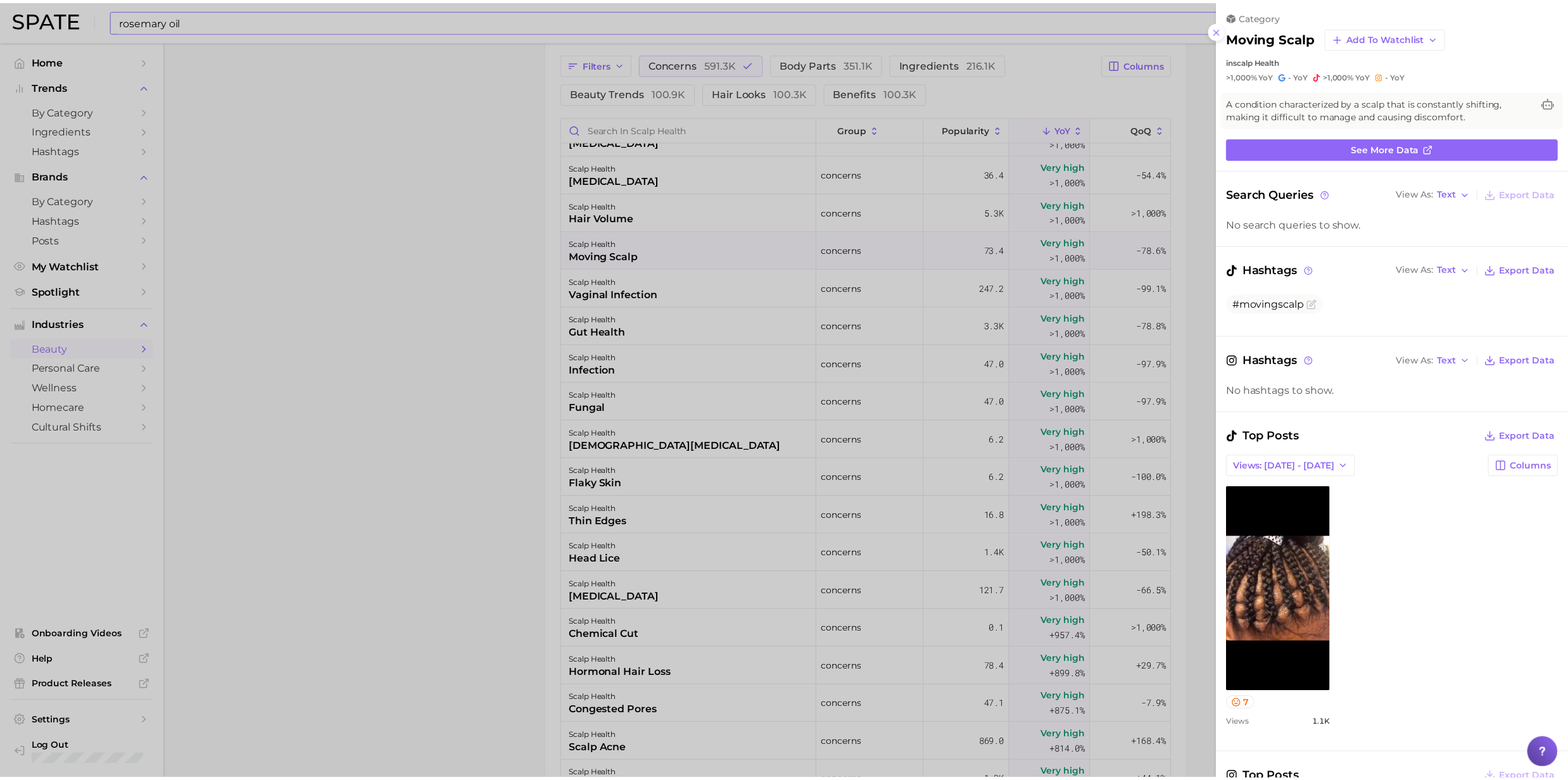
scroll to position [0, 0]
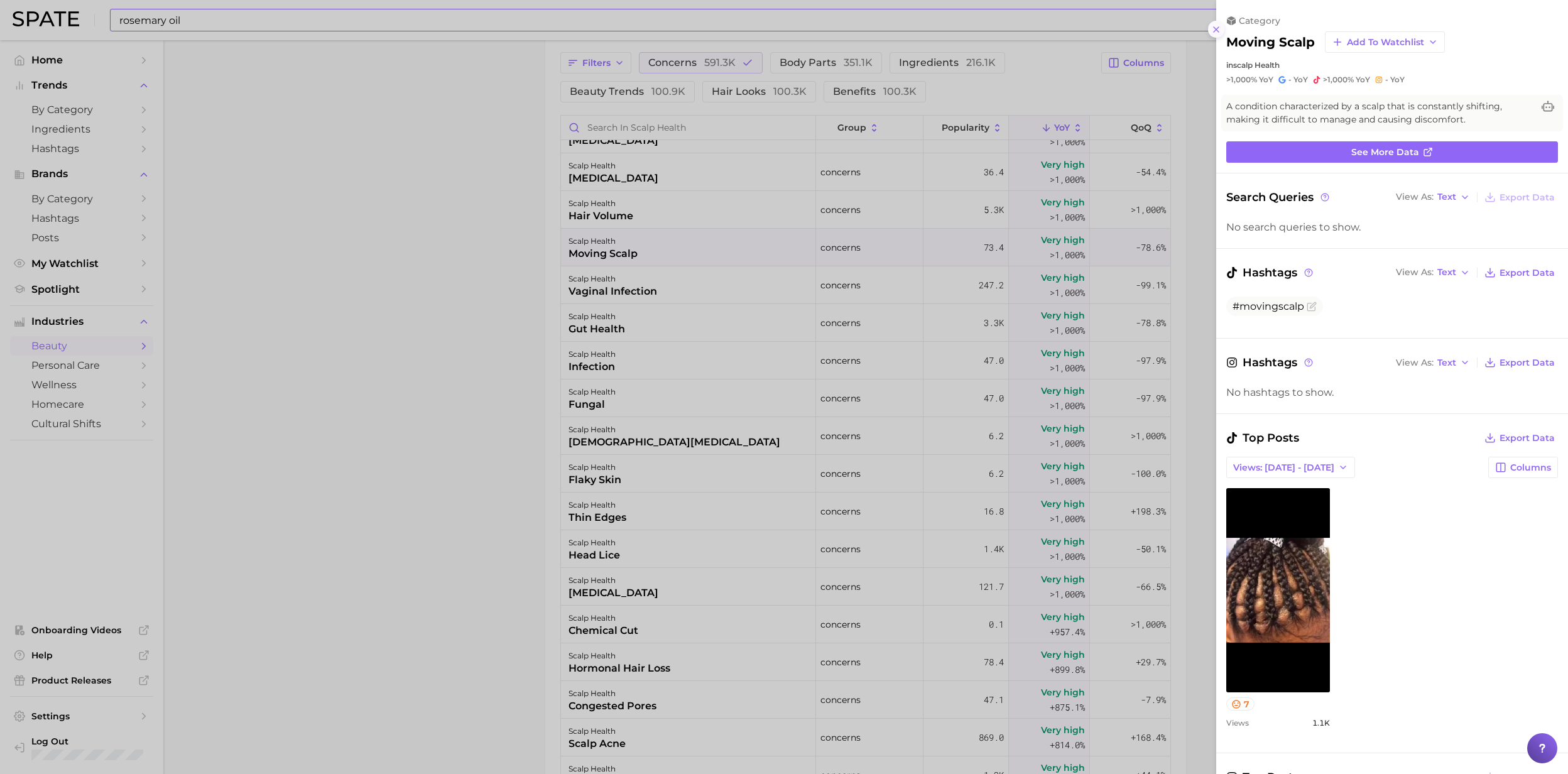
click at [1216, 31] on icon at bounding box center [1216, 29] width 10 height 10
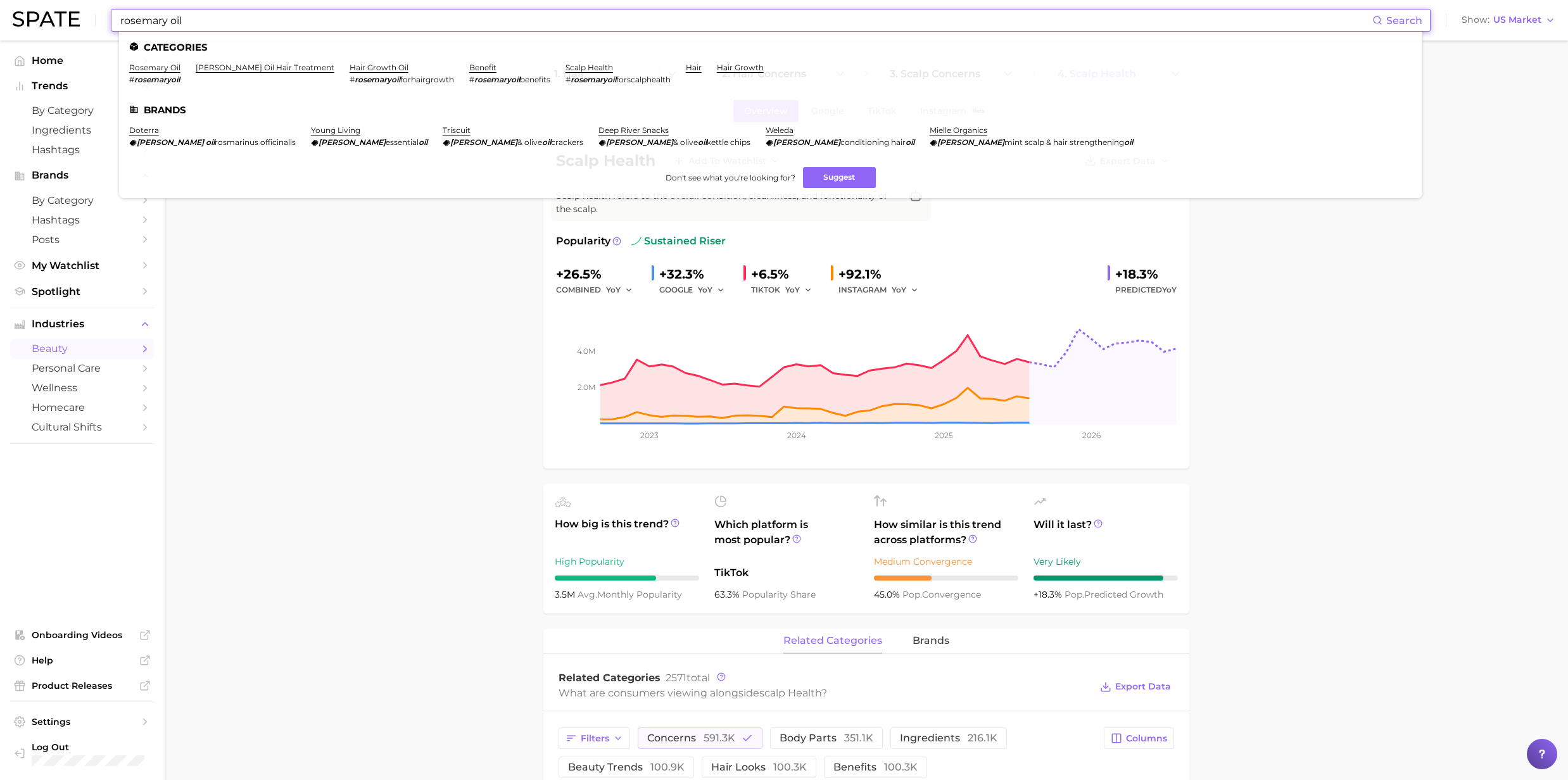
drag, startPoint x: 233, startPoint y: 19, endPoint x: 33, endPoint y: 31, distance: 200.4
click at [33, 31] on div "[PERSON_NAME] oil Search Categories [PERSON_NAME] oil # rosemaryoil [PERSON_NAM…" at bounding box center [784, 20] width 1543 height 41
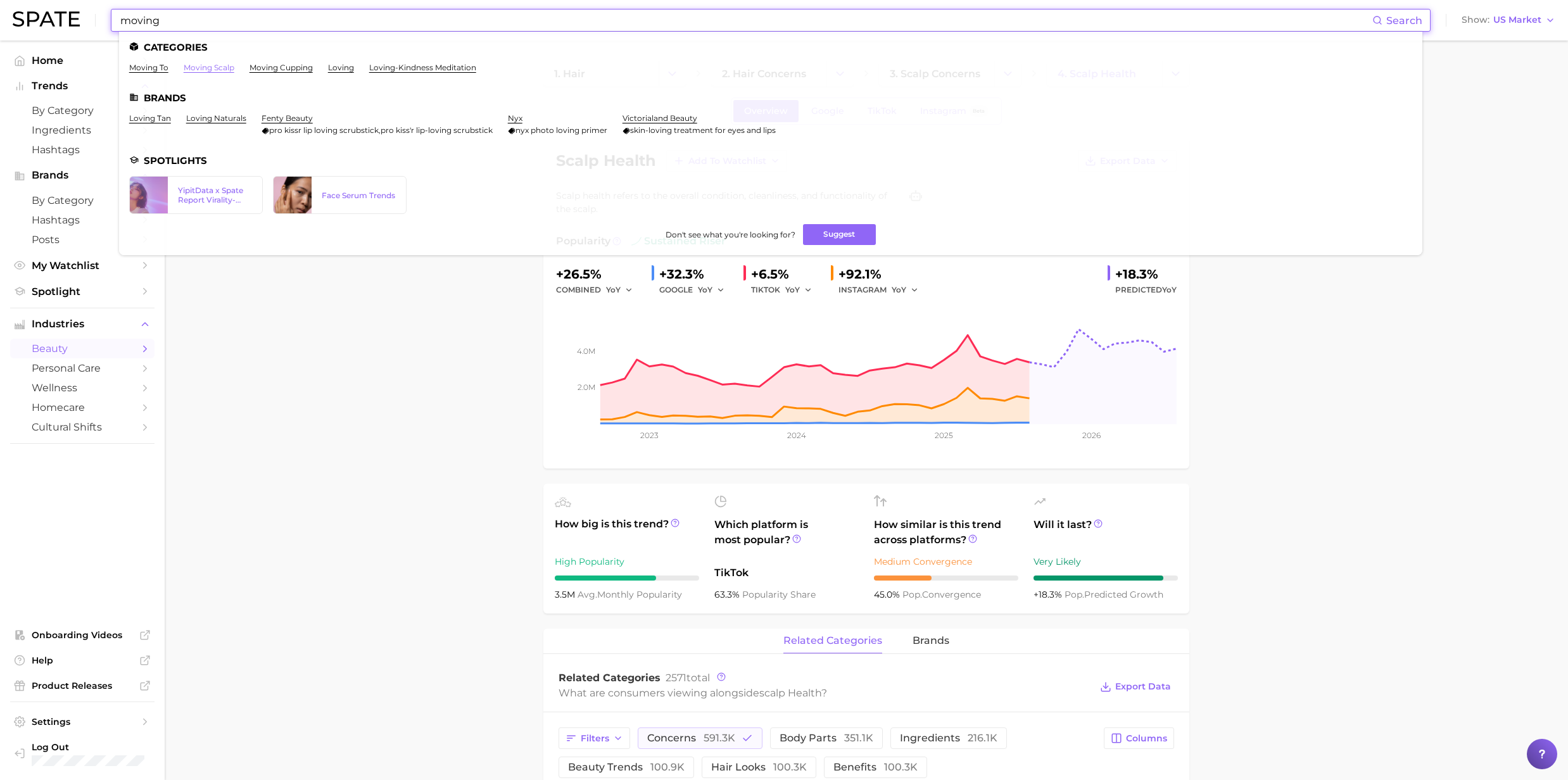
type input "moving"
click at [204, 66] on link "moving scalp" at bounding box center [209, 67] width 51 height 9
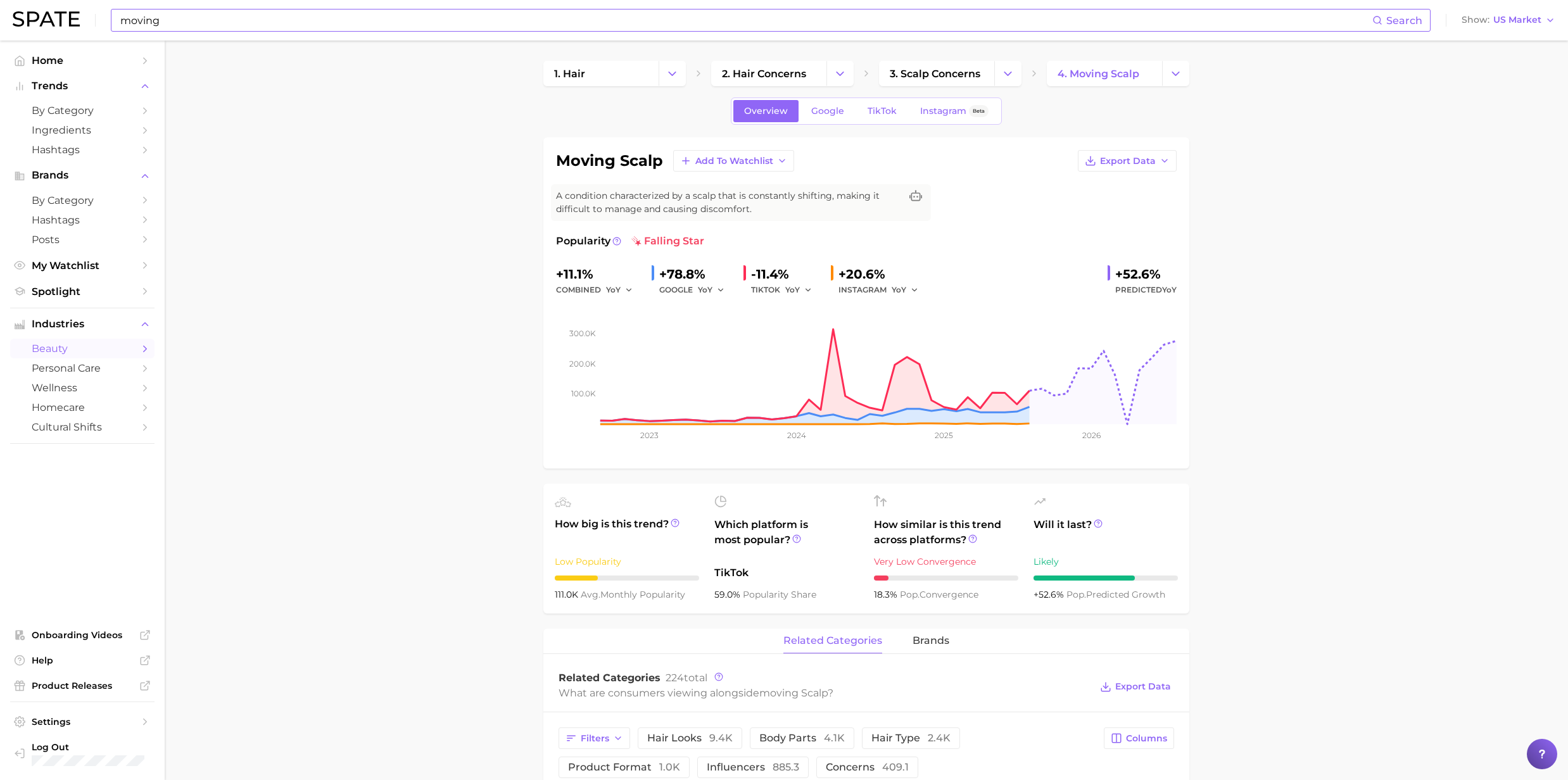
click at [132, 25] on input "moving" at bounding box center [746, 20] width 1253 height 21
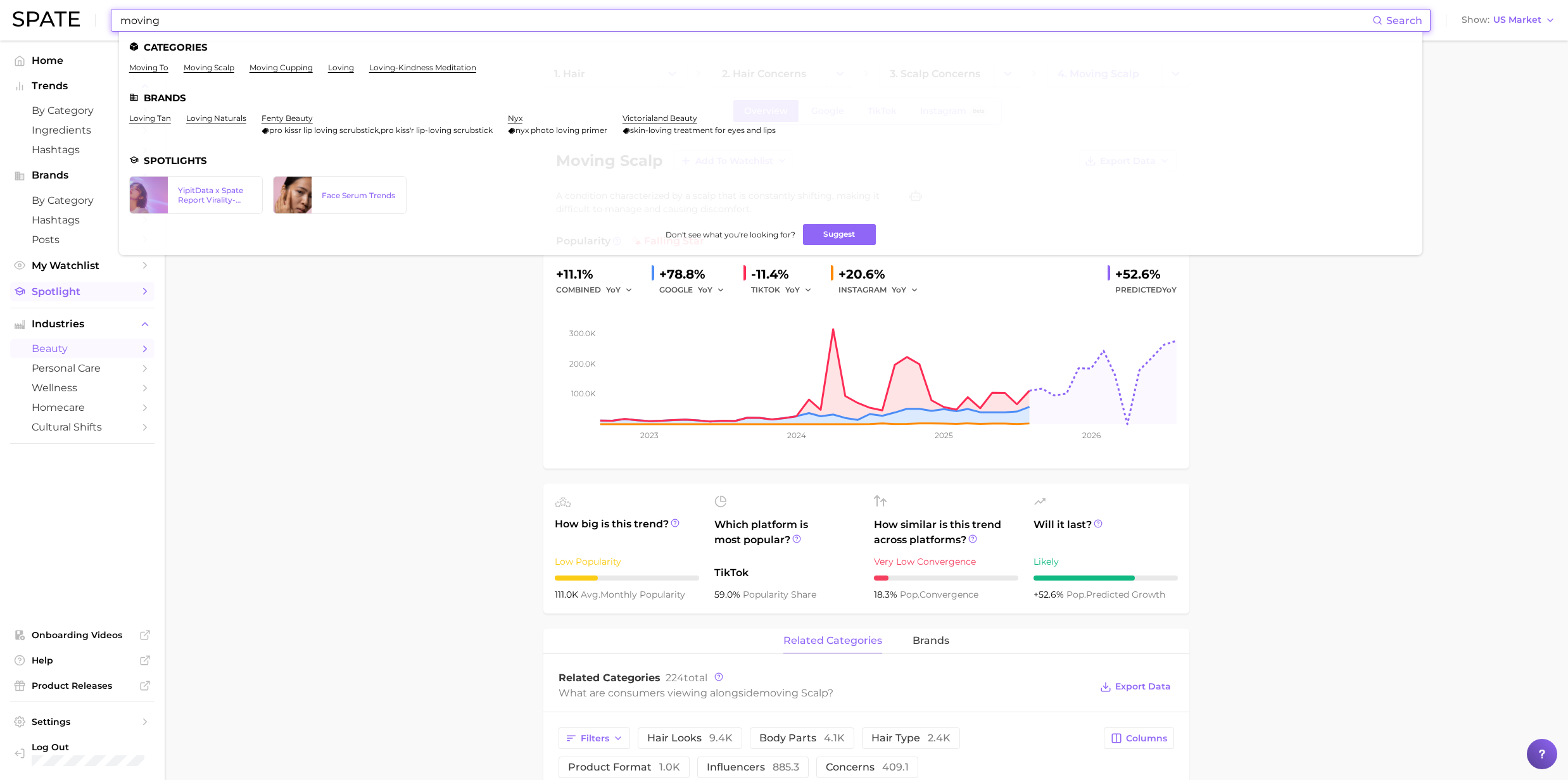
click at [57, 292] on span "Spotlight" at bounding box center [83, 292] width 101 height 12
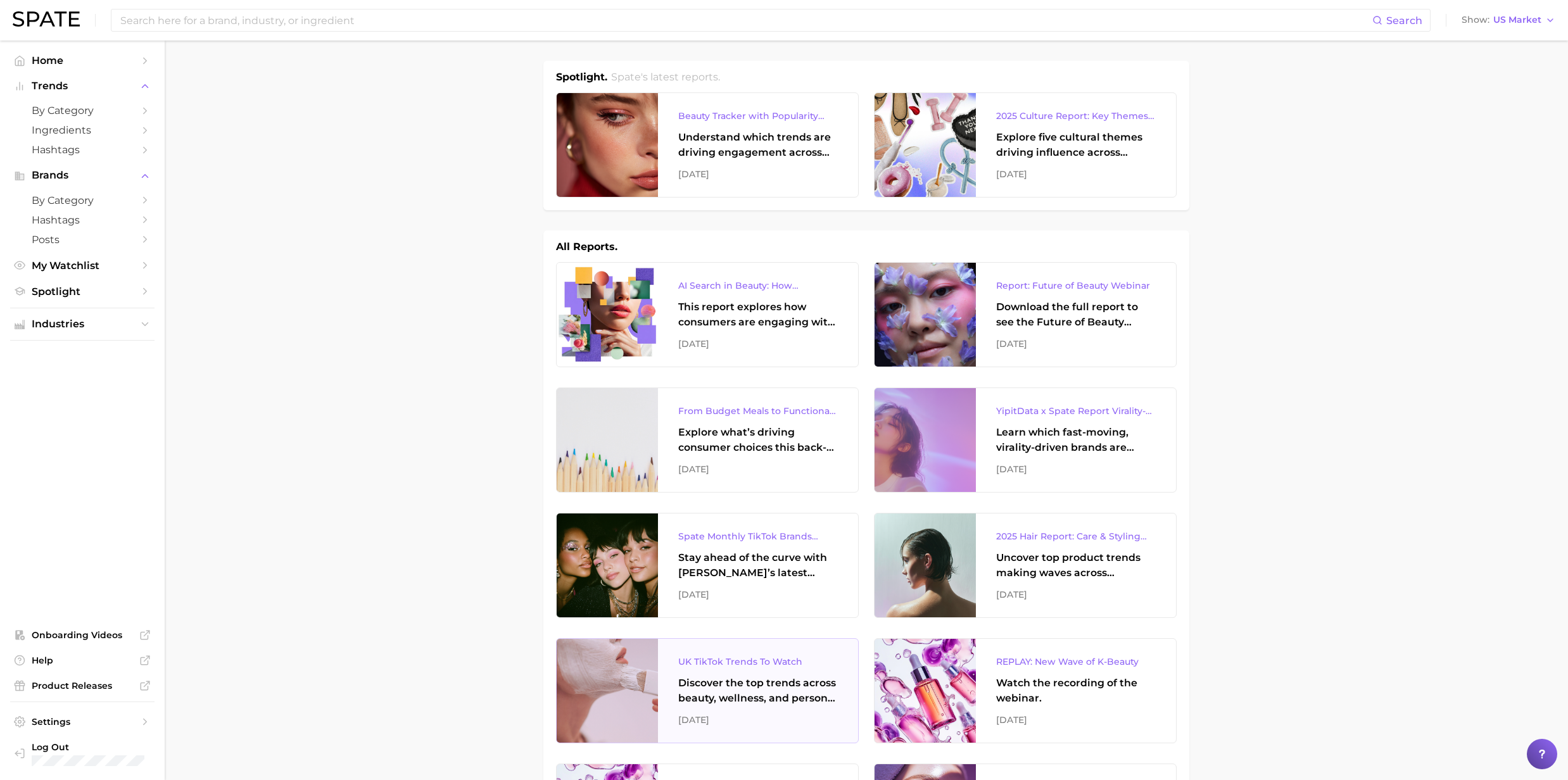
click at [722, 693] on div "Discover the top trends across beauty, wellness, and personal care on TikTok [G…" at bounding box center [758, 691] width 160 height 31
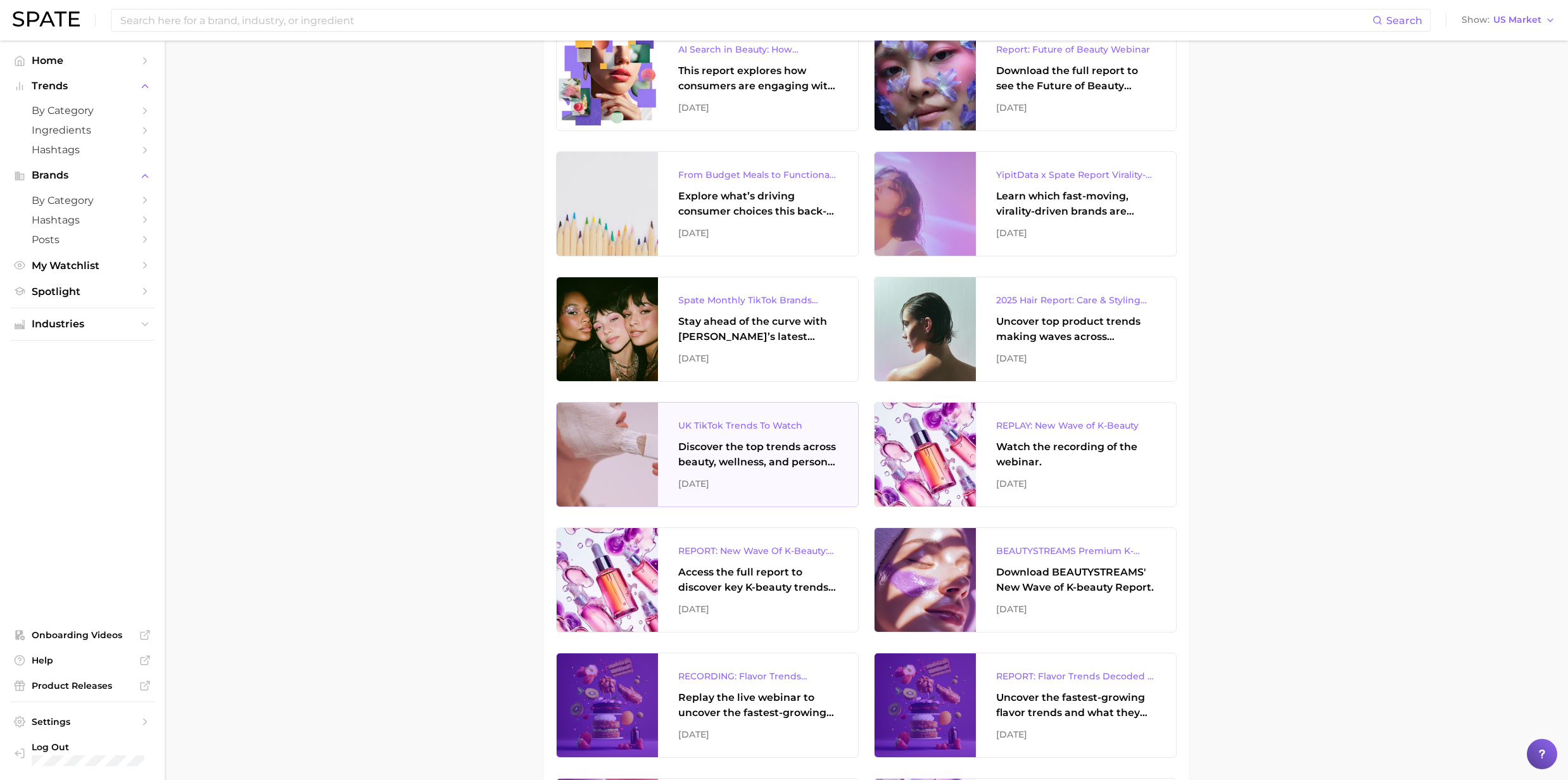
scroll to position [253, 0]
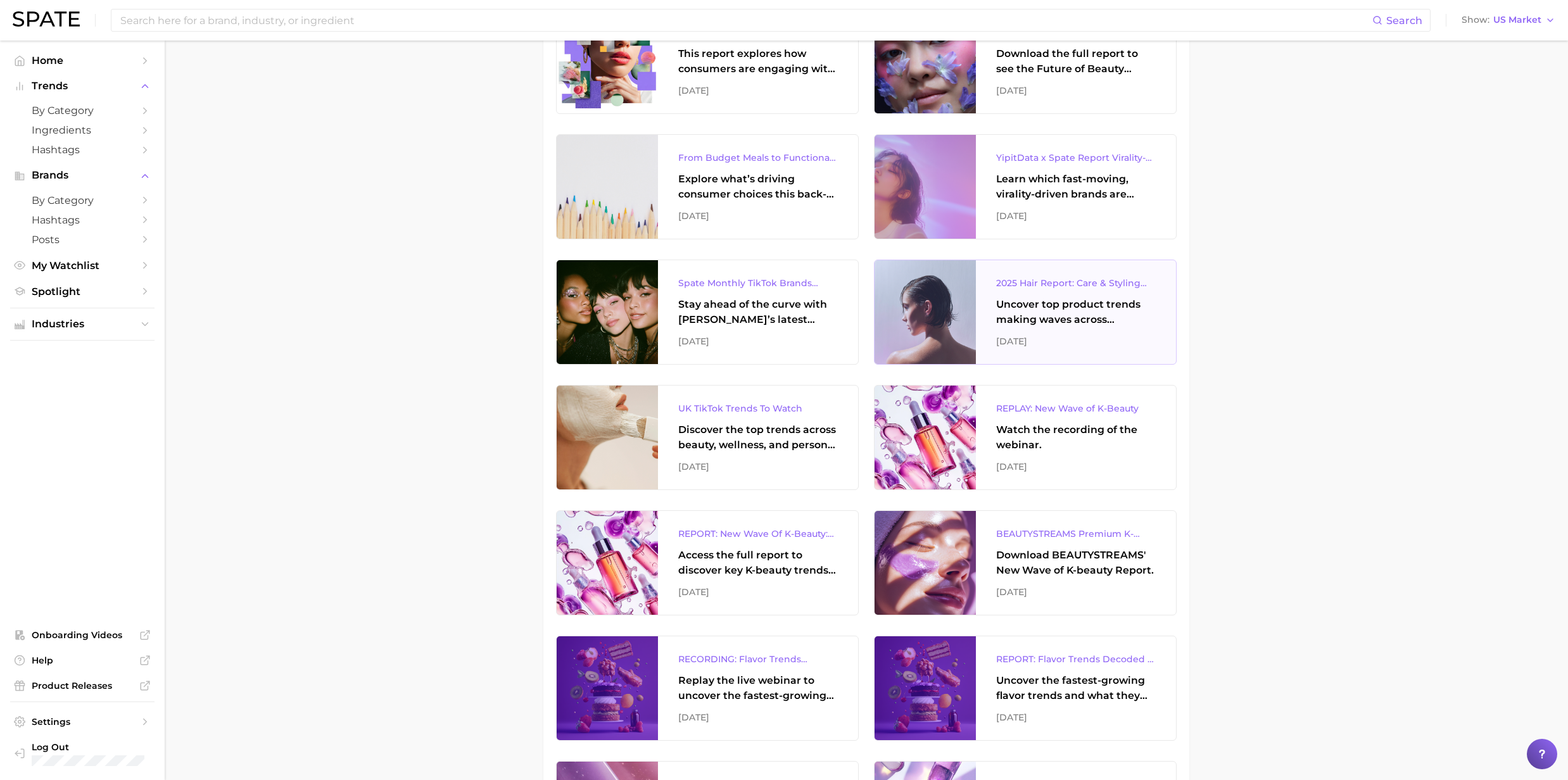
click at [1085, 299] on div "Uncover top product trends making waves across platforms — along with key insig…" at bounding box center [1076, 312] width 160 height 31
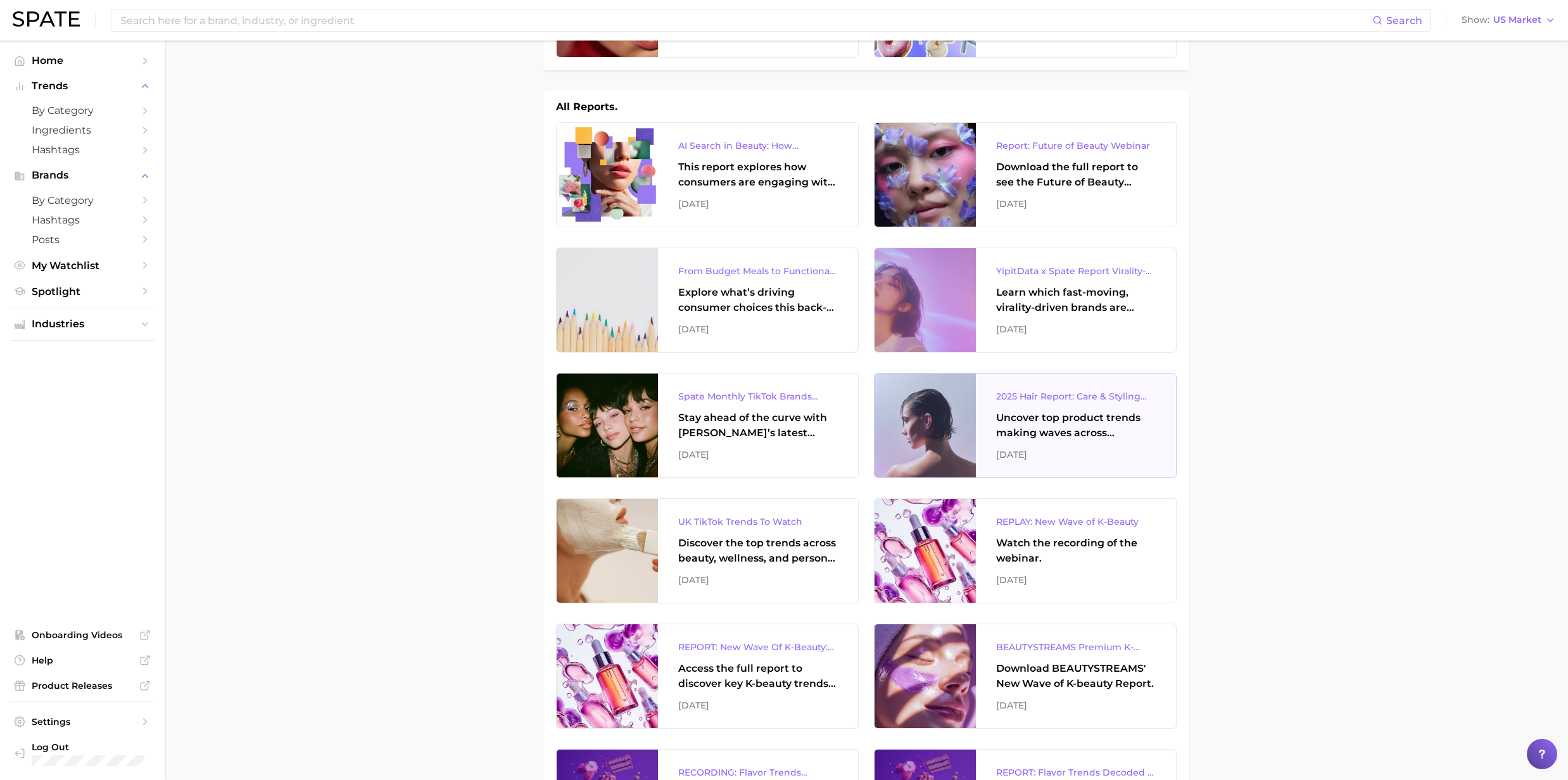
scroll to position [0, 0]
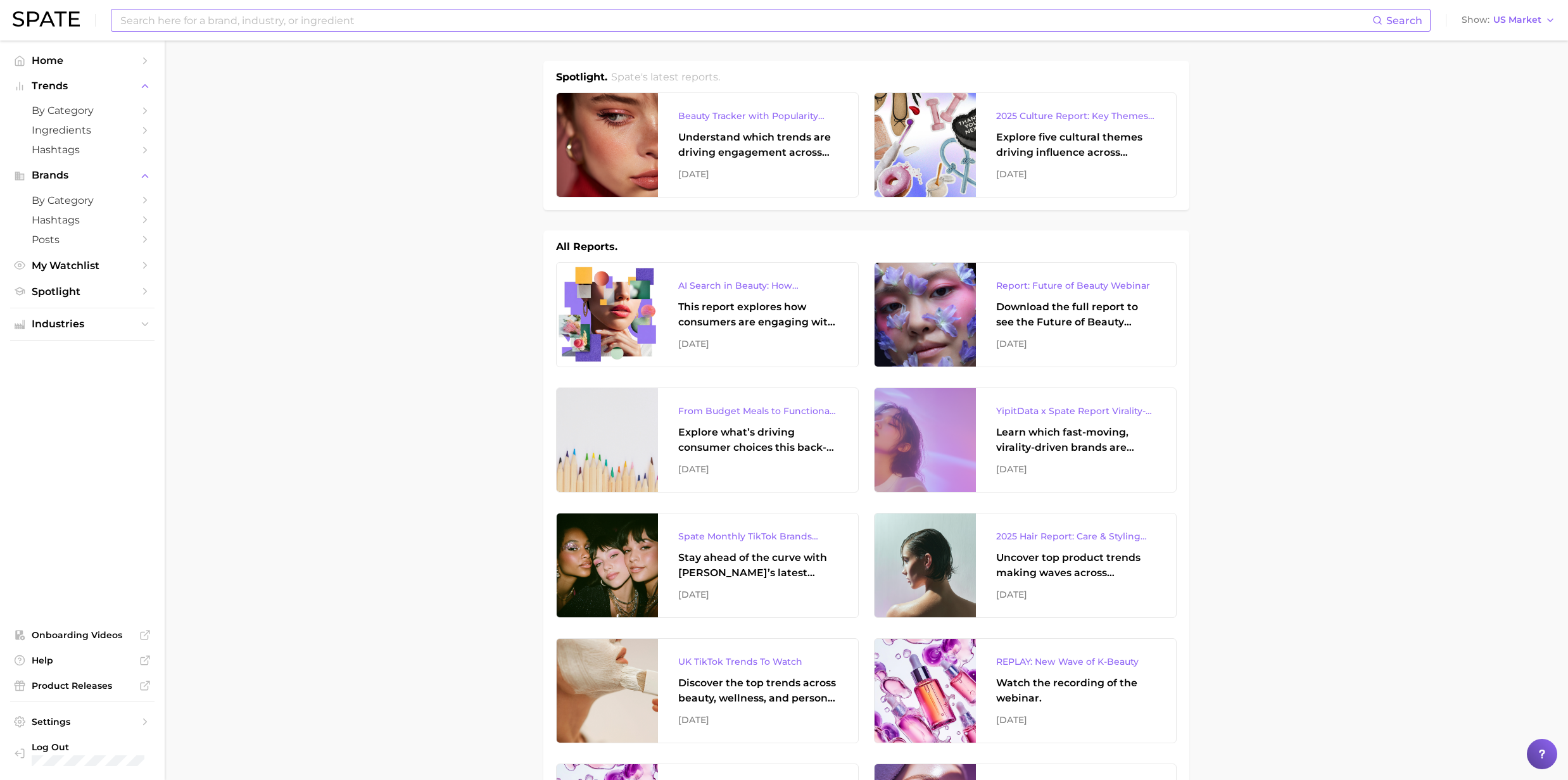
click at [178, 28] on input at bounding box center [746, 20] width 1253 height 21
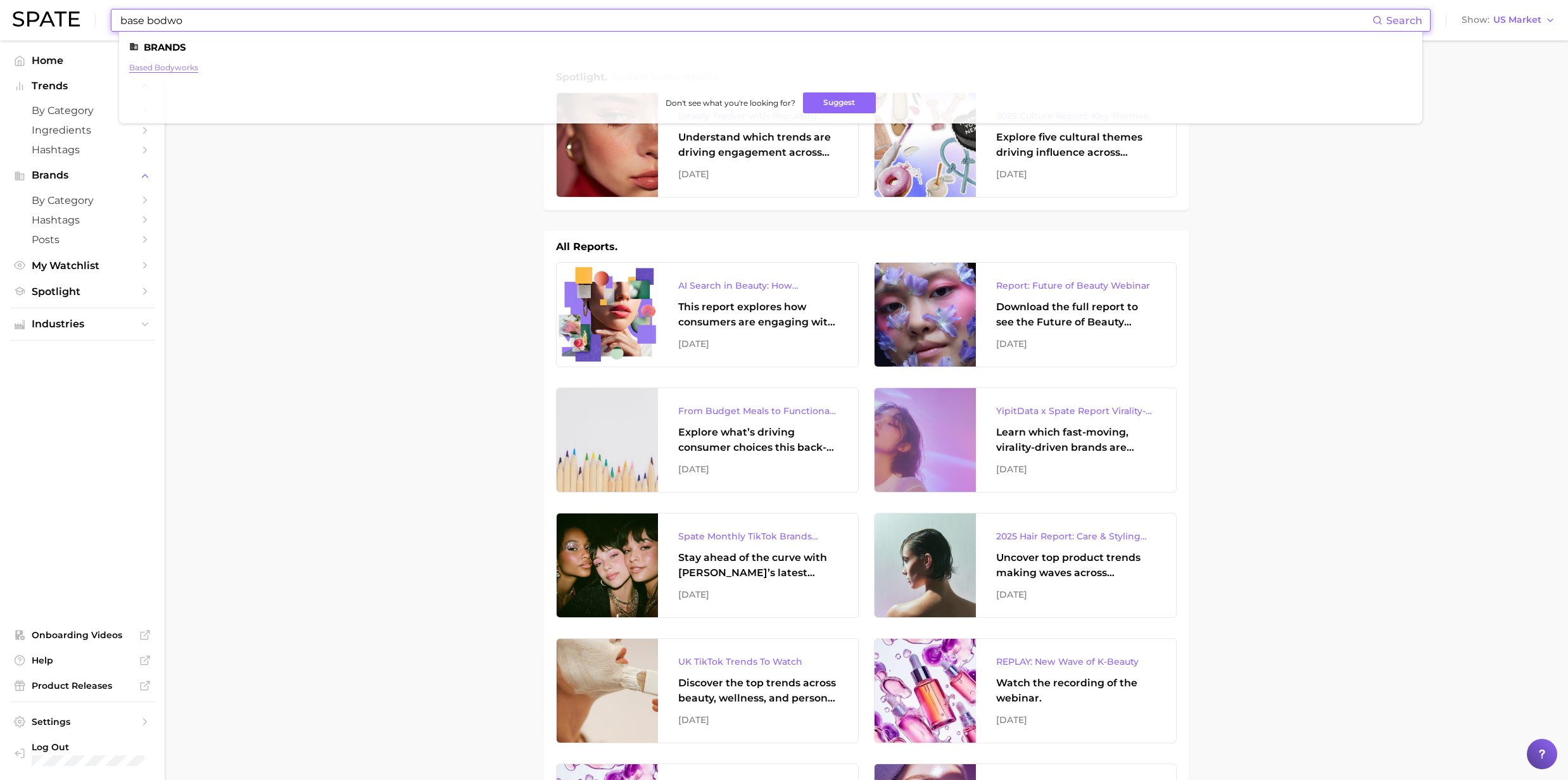
type input "base bodwo"
click at [177, 67] on link "based bodyworks" at bounding box center [164, 67] width 69 height 9
